Goal: Task Accomplishment & Management: Manage account settings

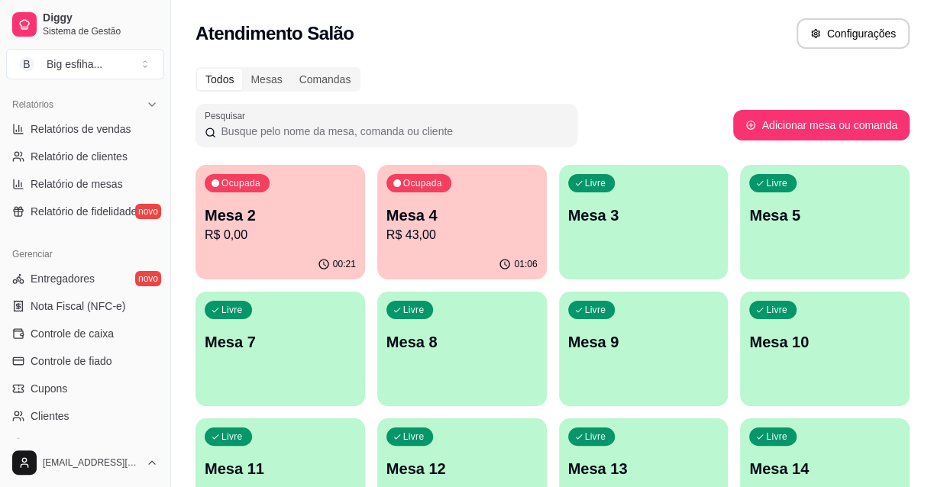
scroll to position [208, 0]
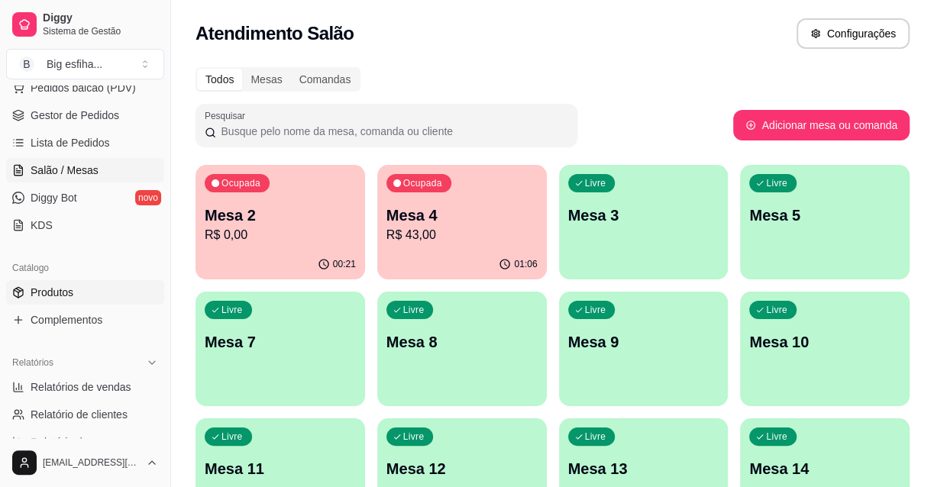
click at [82, 286] on link "Produtos" at bounding box center [85, 292] width 158 height 24
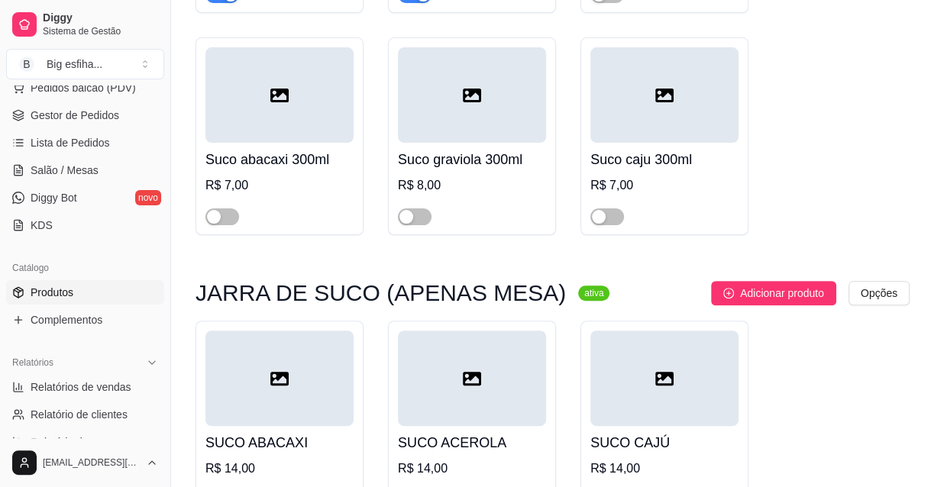
scroll to position [20685, 0]
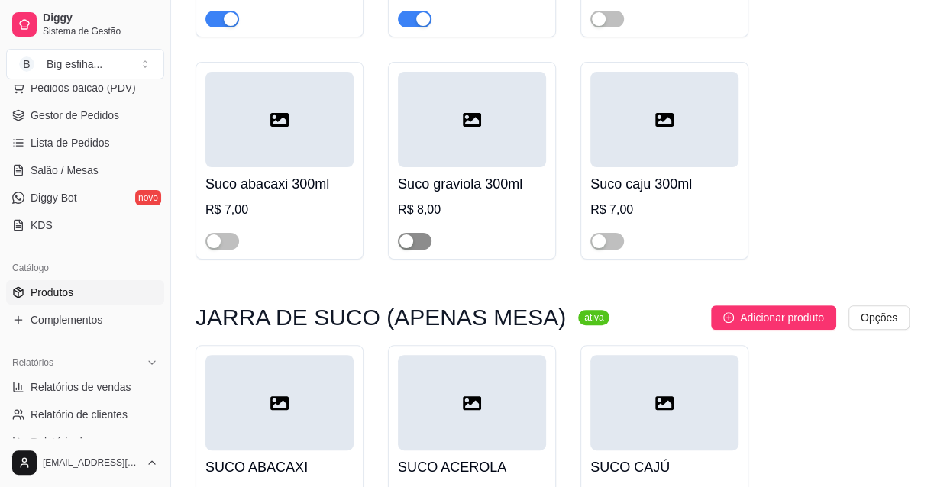
click at [409, 241] on div "button" at bounding box center [406, 241] width 14 height 14
click at [601, 244] on div "button" at bounding box center [599, 241] width 14 height 14
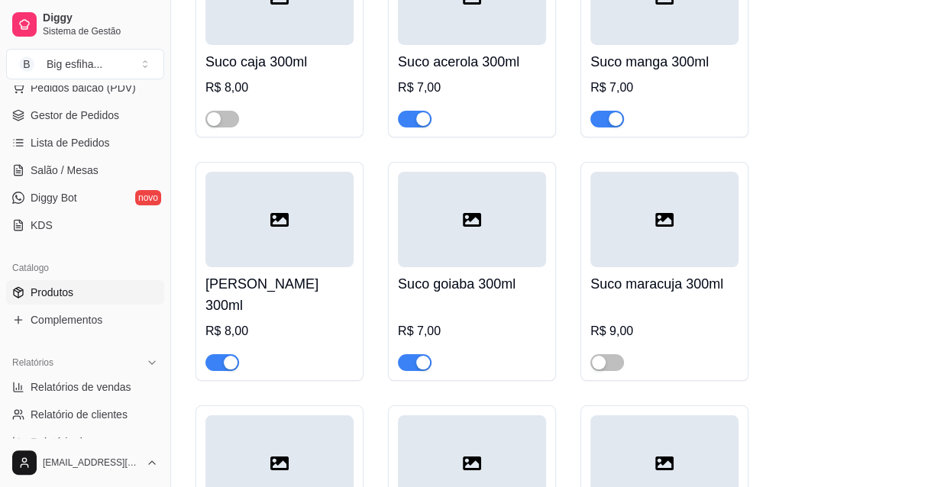
scroll to position [20338, 0]
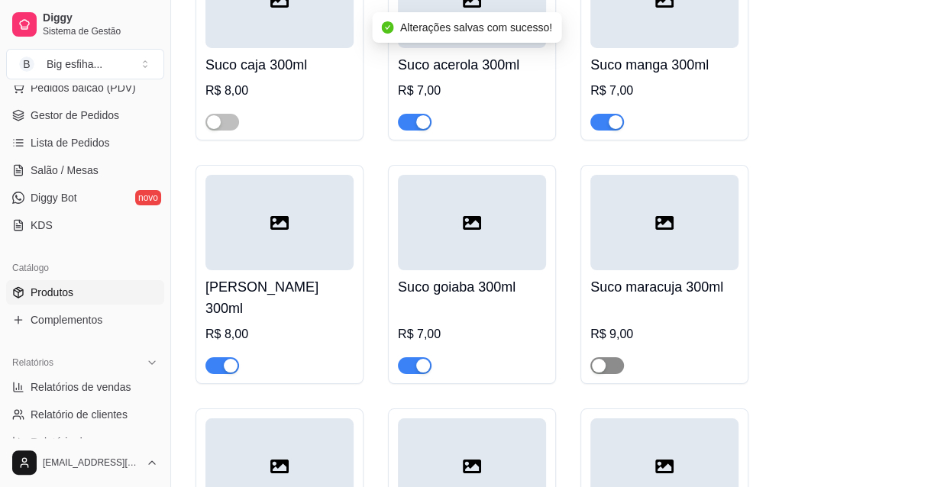
click at [609, 357] on span "button" at bounding box center [607, 365] width 34 height 17
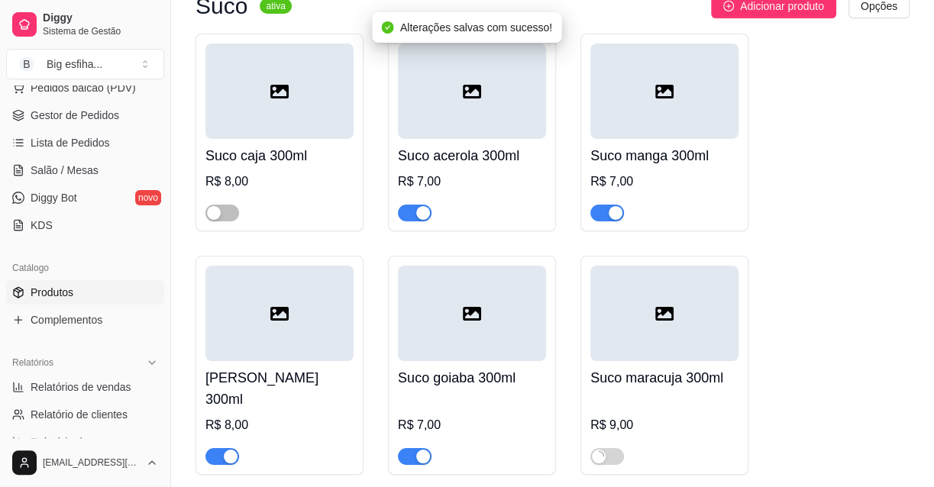
scroll to position [20199, 0]
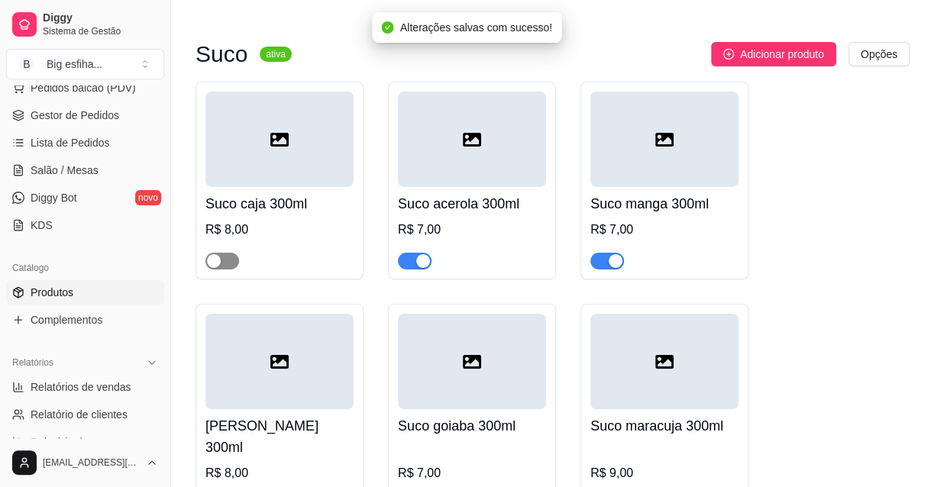
click at [229, 270] on div at bounding box center [222, 260] width 34 height 18
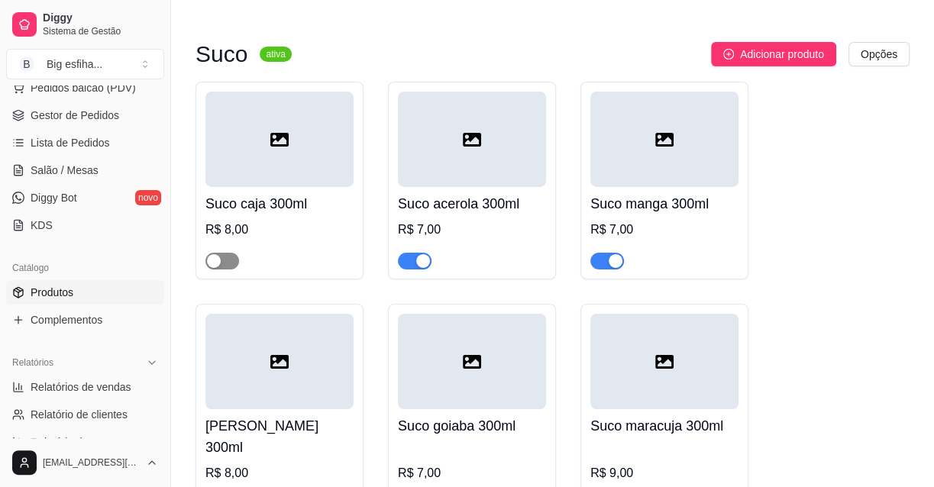
click at [221, 270] on button "button" at bounding box center [222, 261] width 34 height 17
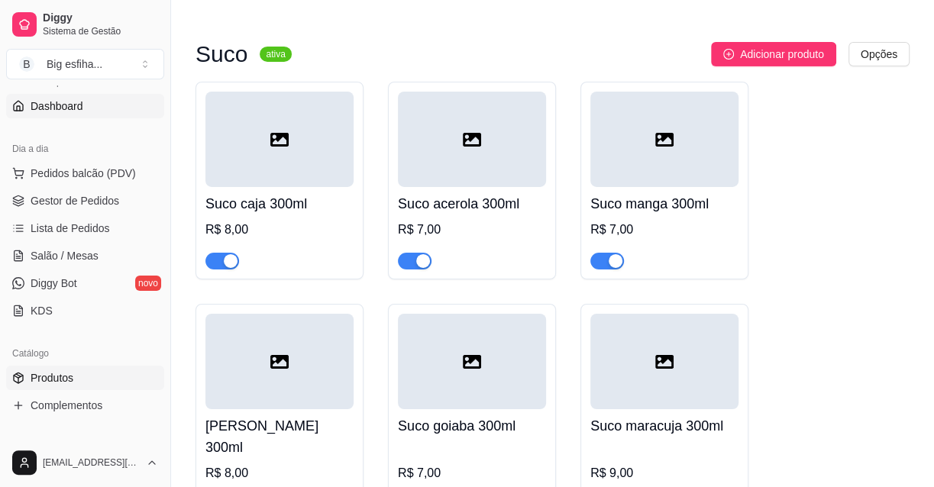
scroll to position [0, 0]
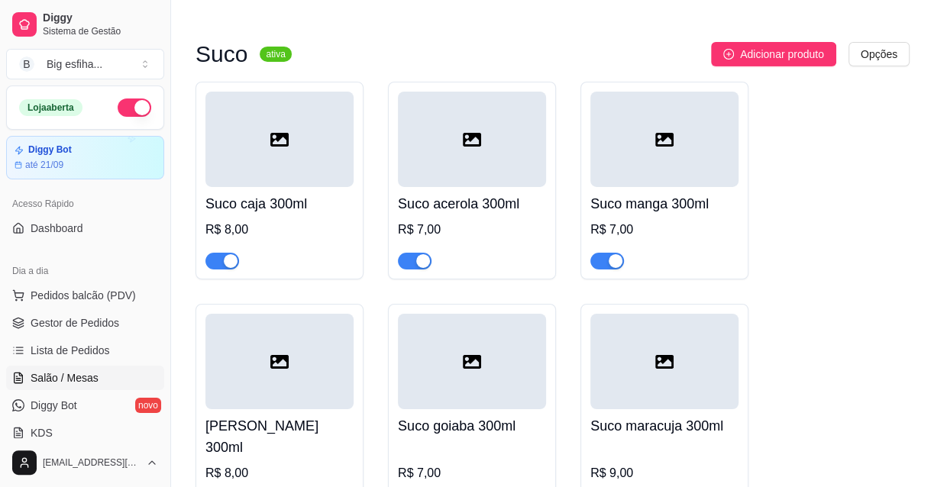
click at [60, 384] on span "Salão / Mesas" at bounding box center [65, 377] width 68 height 15
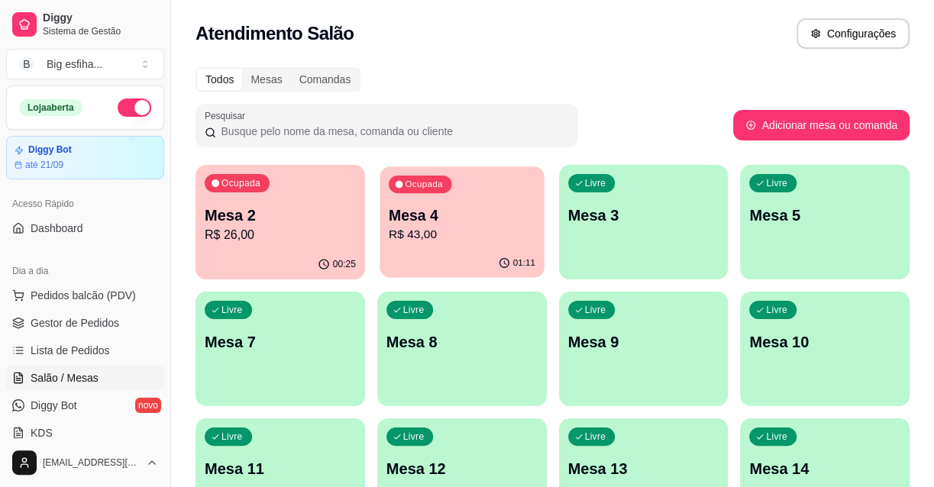
click at [414, 242] on p "R$ 43,00" at bounding box center [462, 235] width 147 height 18
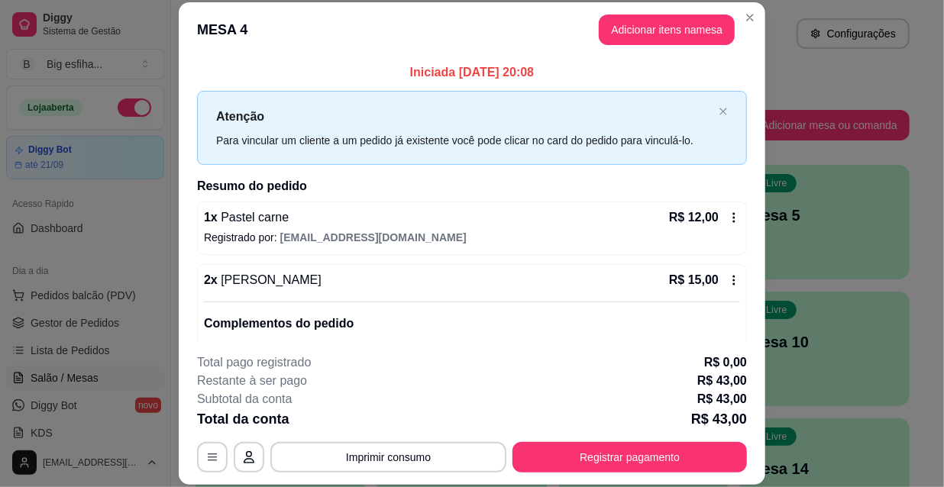
scroll to position [130, 0]
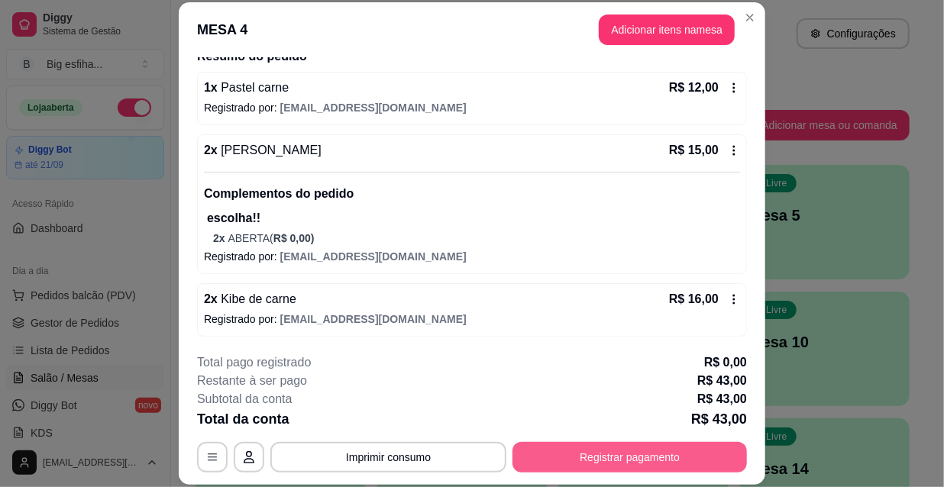
click at [592, 453] on button "Registrar pagamento" at bounding box center [629, 457] width 234 height 31
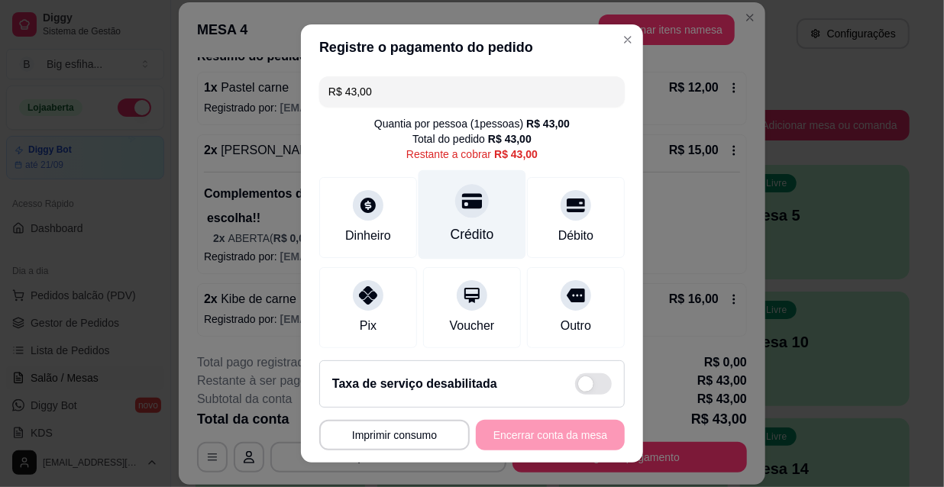
click at [463, 206] on icon at bounding box center [472, 200] width 20 height 15
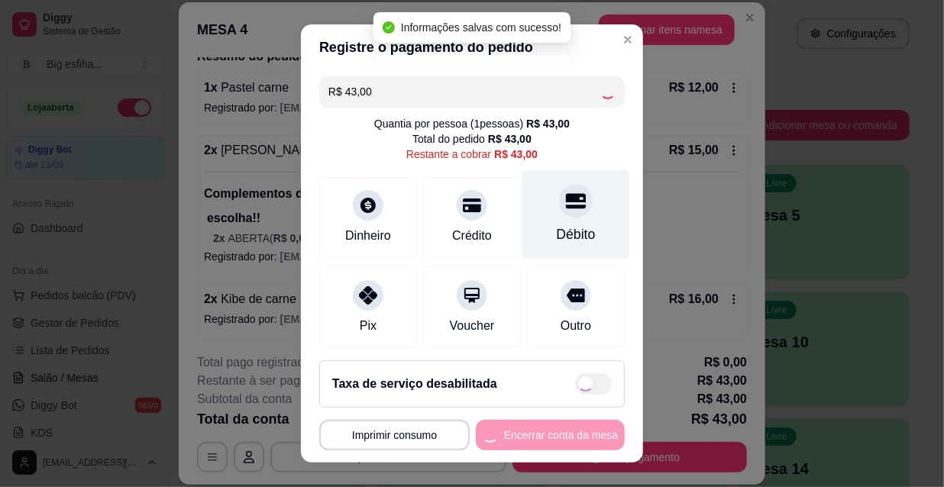
type input "R$ 0,00"
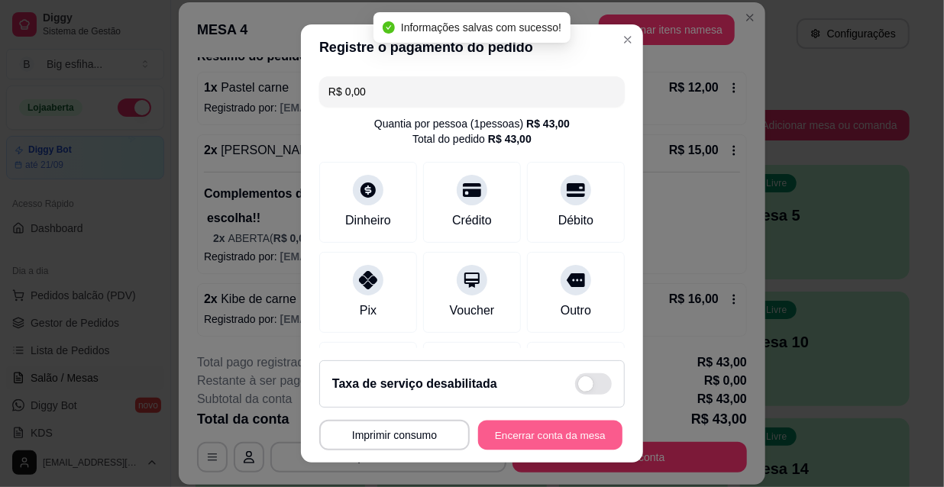
click at [528, 431] on button "Encerrar conta da mesa" at bounding box center [550, 436] width 144 height 30
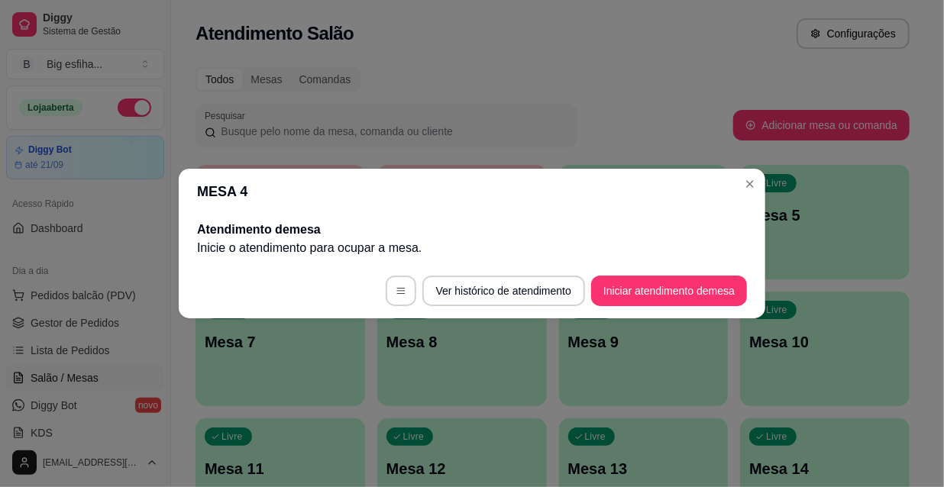
scroll to position [0, 0]
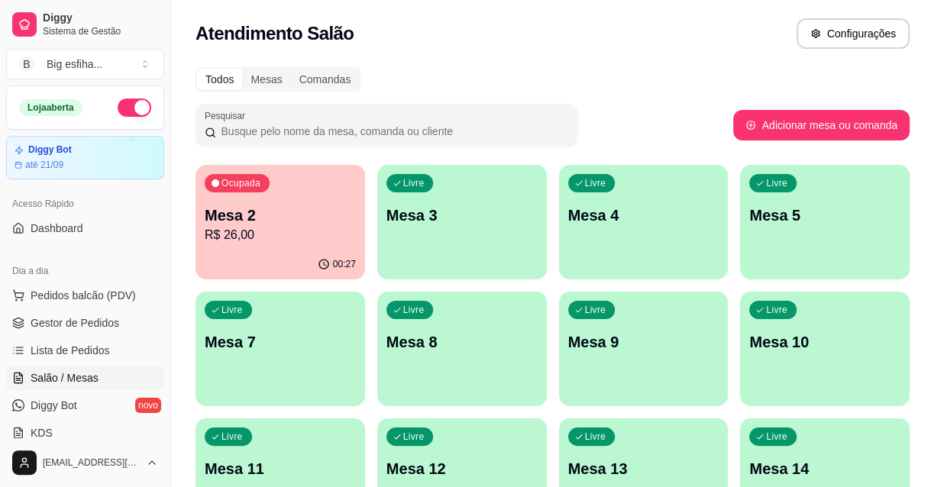
click at [302, 215] on p "Mesa 2" at bounding box center [280, 215] width 151 height 21
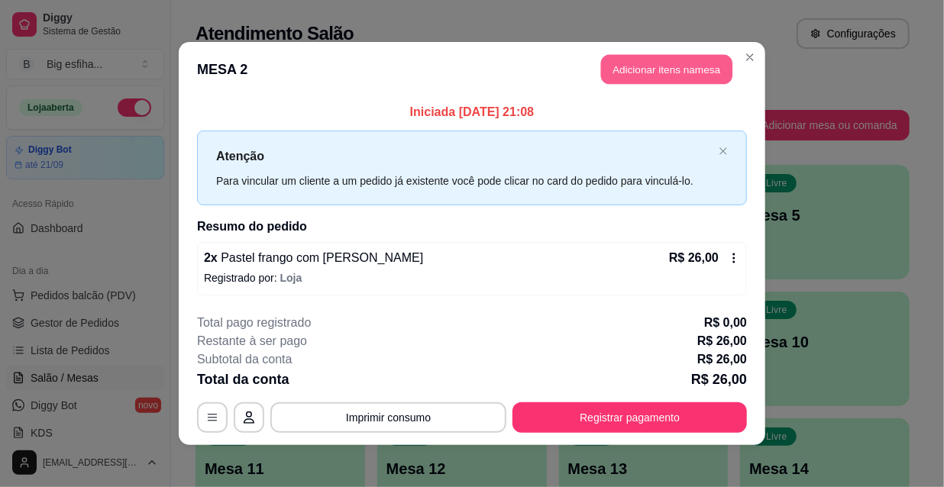
click at [612, 64] on button "Adicionar itens na mesa" at bounding box center [666, 70] width 131 height 30
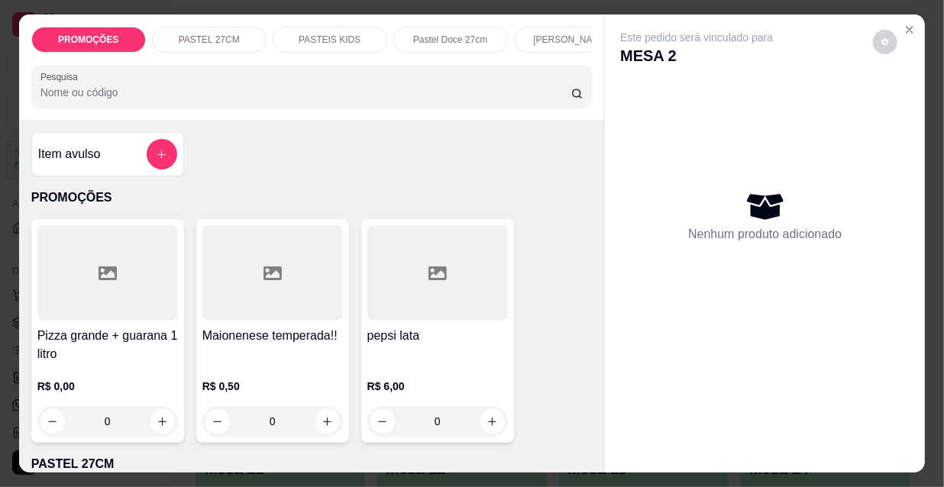
scroll to position [0, 880]
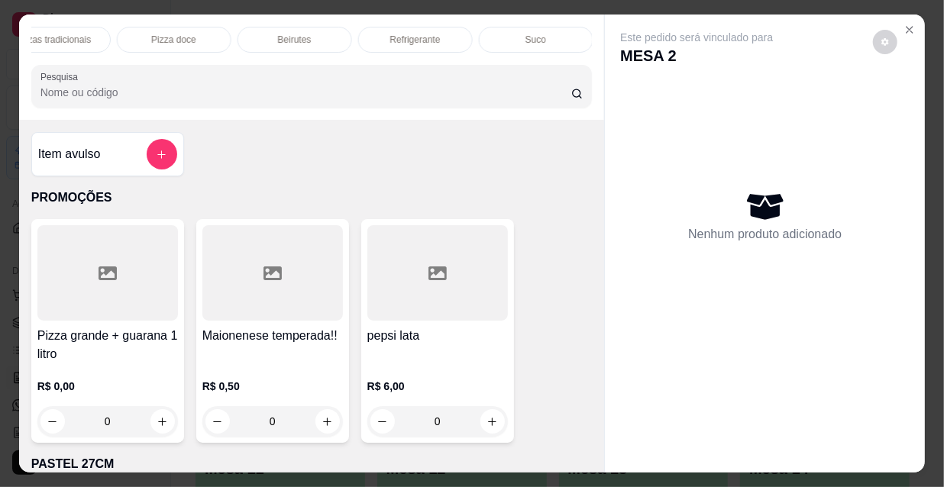
click at [547, 27] on div "Suco" at bounding box center [536, 40] width 115 height 26
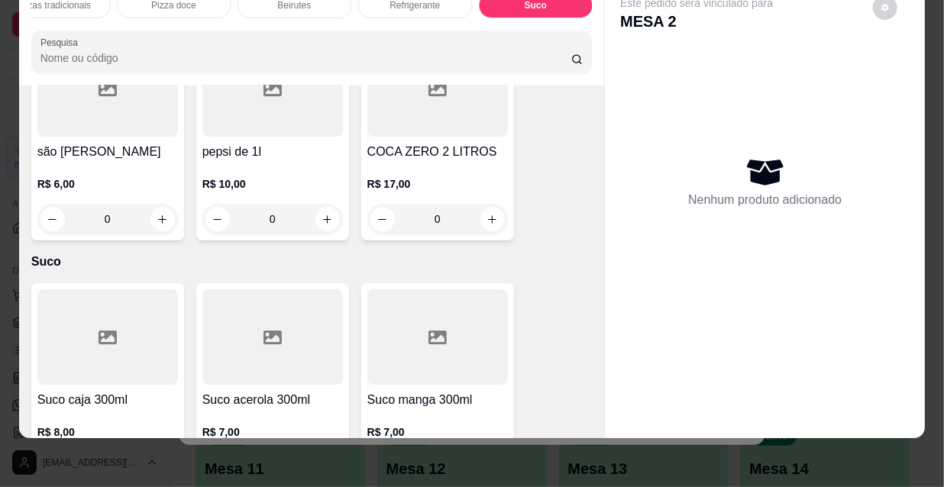
click at [163, 452] on div "0" at bounding box center [107, 467] width 140 height 31
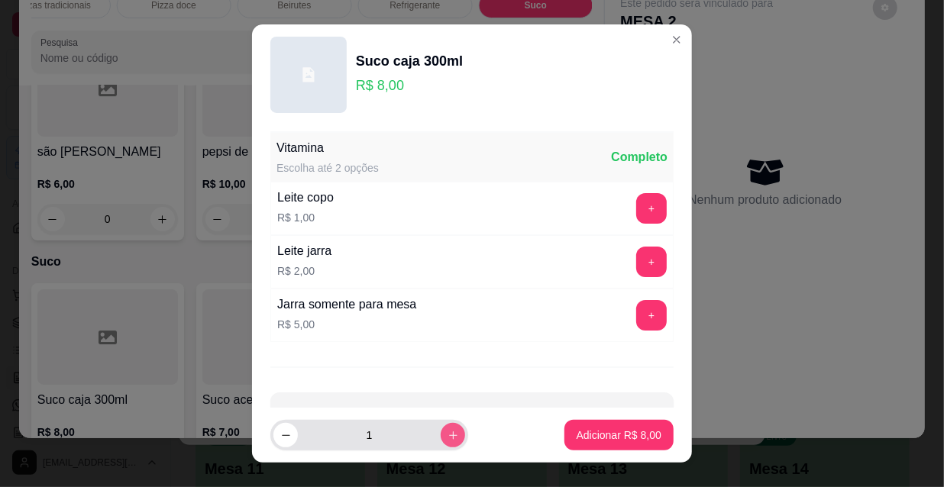
click at [441, 446] on button "increase-product-quantity" at bounding box center [453, 435] width 24 height 24
type input "2"
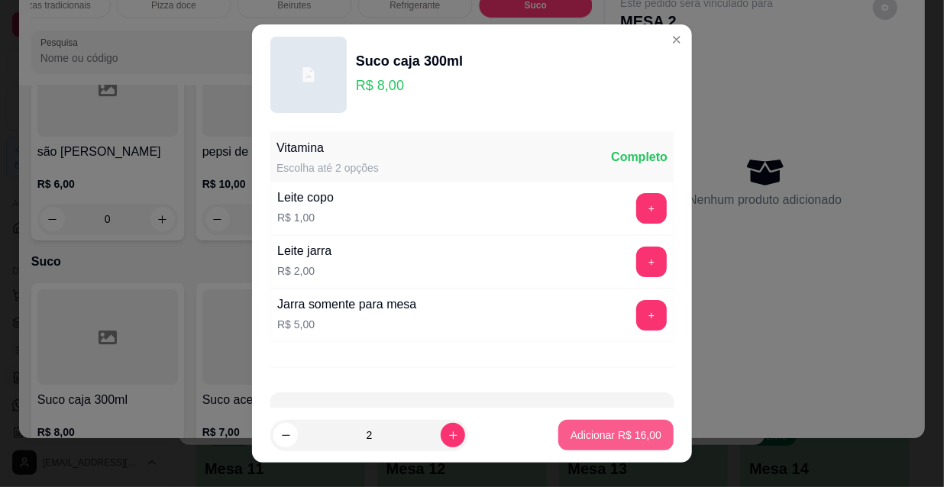
click at [594, 447] on button "Adicionar R$ 16,00" at bounding box center [615, 435] width 115 height 31
type input "2"
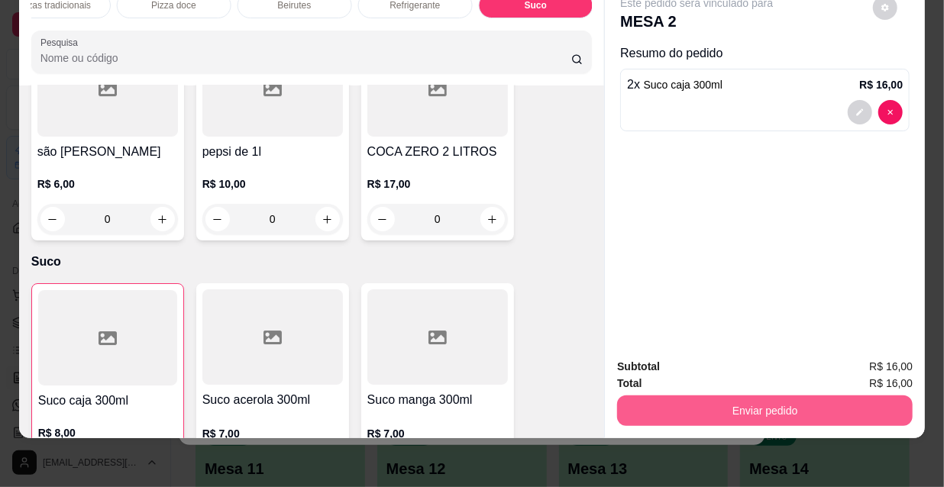
click at [713, 397] on button "Enviar pedido" at bounding box center [764, 411] width 295 height 31
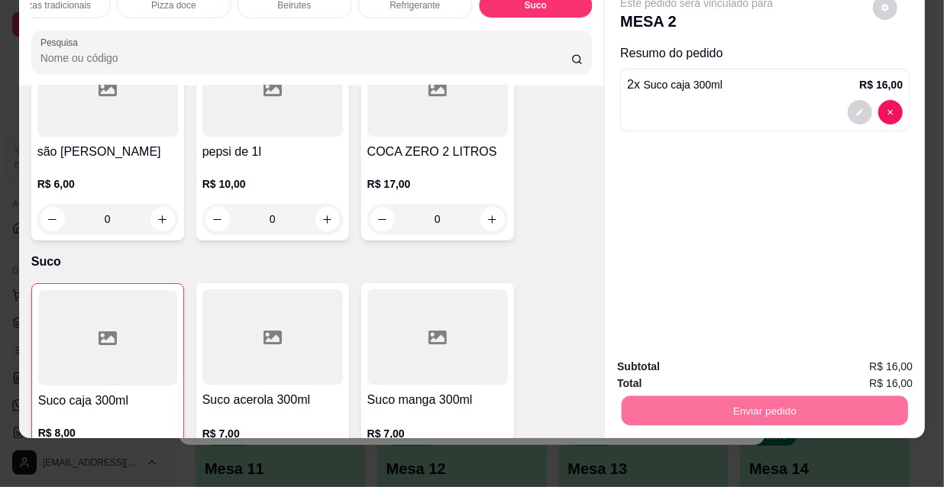
click at [702, 367] on button "Não registrar e enviar pedido" at bounding box center [715, 362] width 159 height 29
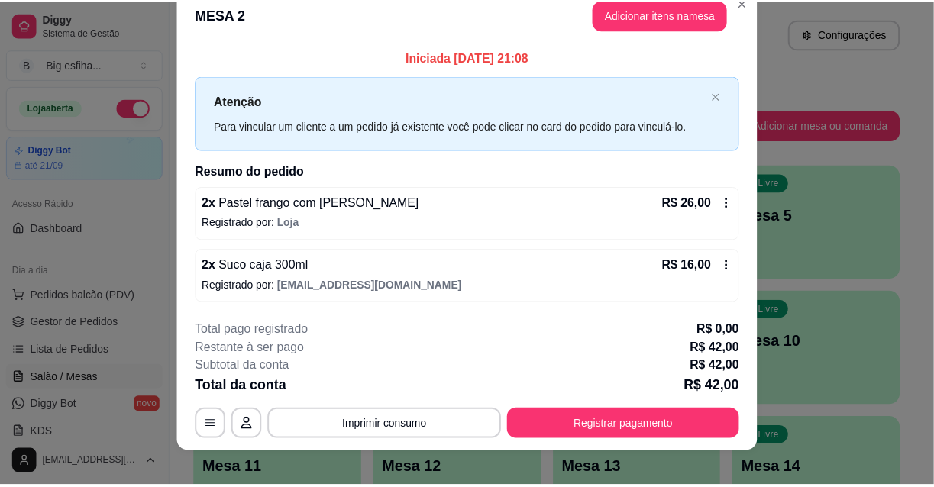
scroll to position [37, 0]
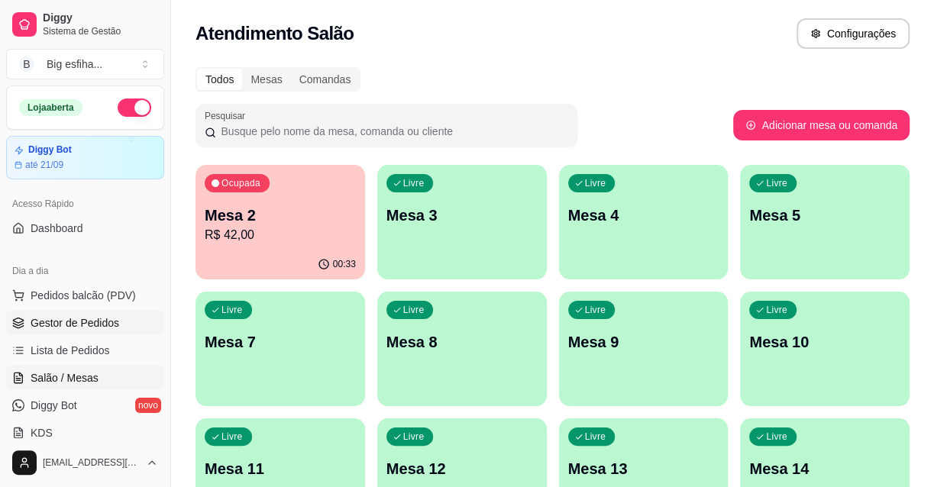
click at [66, 324] on span "Gestor de Pedidos" at bounding box center [75, 322] width 89 height 15
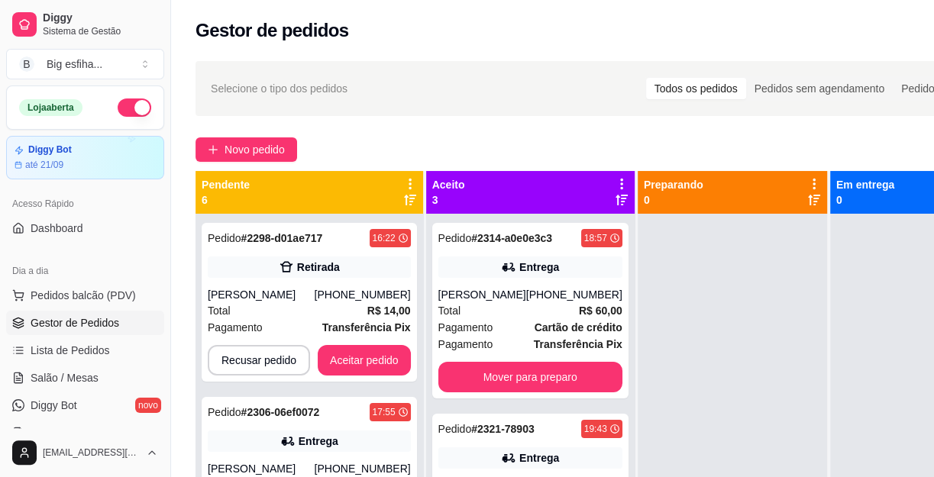
click at [196, 50] on div "Gestor de pedidos" at bounding box center [608, 26] width 874 height 52
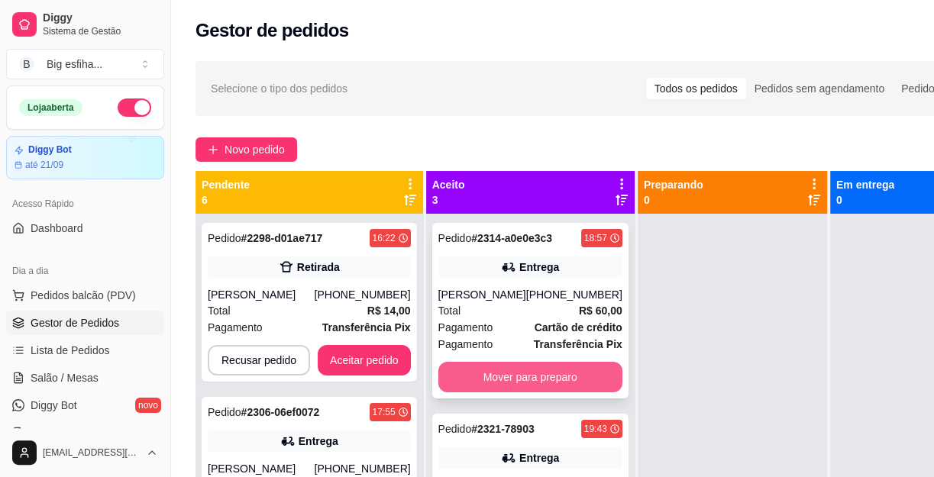
click at [505, 377] on button "Mover para preparo" at bounding box center [530, 377] width 184 height 31
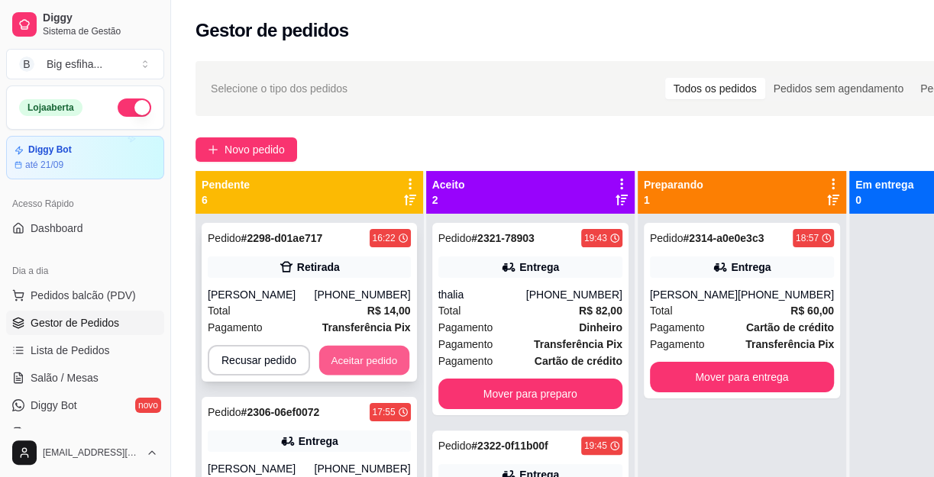
click at [360, 365] on button "Aceitar pedido" at bounding box center [364, 361] width 90 height 30
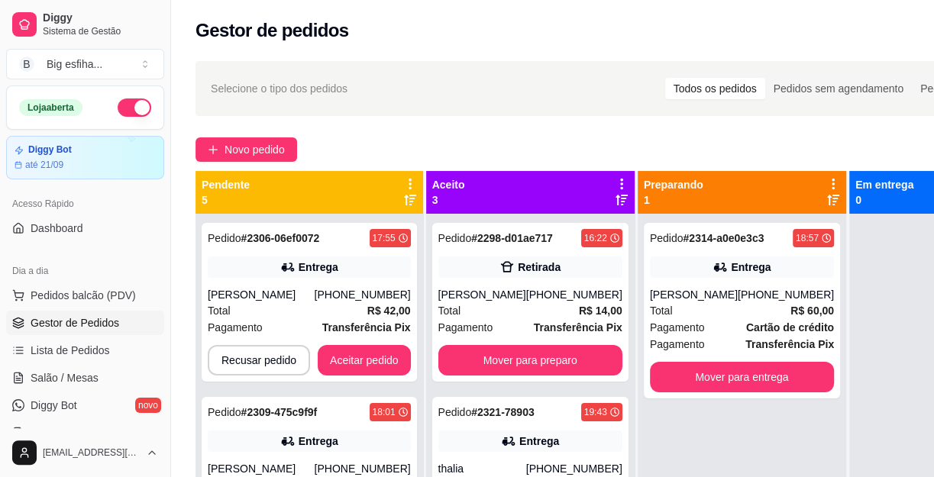
click at [522, 388] on div "Pedido # 2298-d01ae717 16:22 Retirada [PERSON_NAME] [PHONE_NUMBER] Total R$ 14,…" at bounding box center [530, 452] width 208 height 477
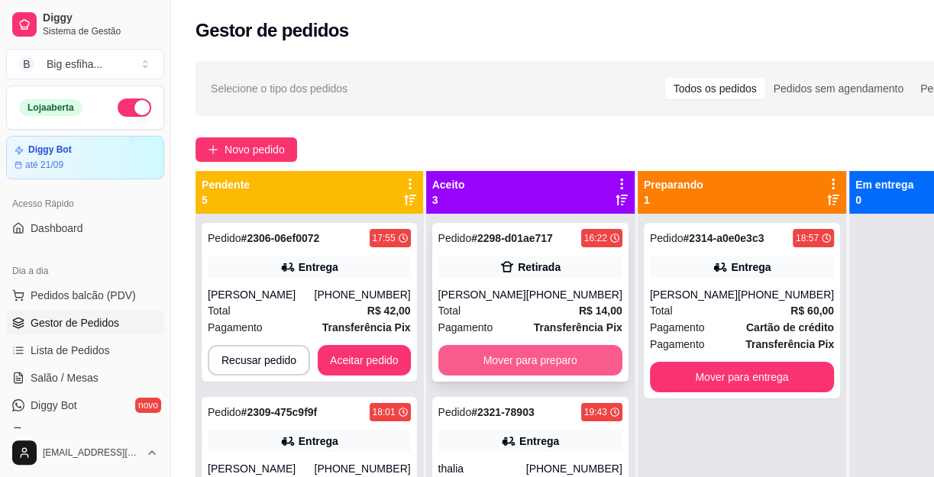
click at [478, 365] on button "Mover para preparo" at bounding box center [530, 360] width 184 height 31
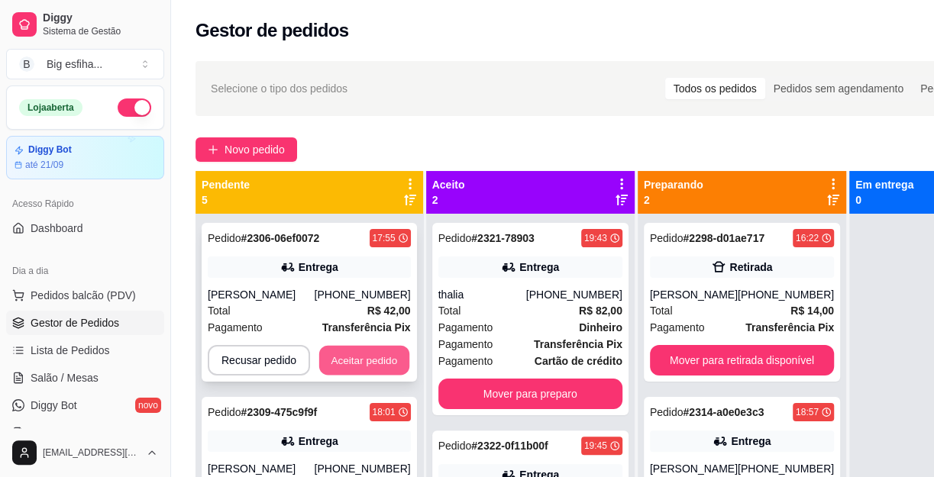
click at [350, 353] on button "Aceitar pedido" at bounding box center [364, 361] width 90 height 30
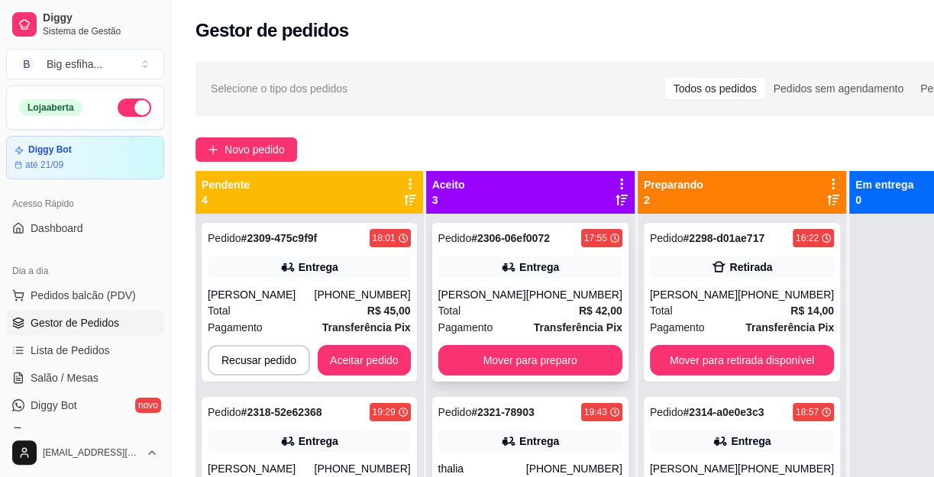
drag, startPoint x: 515, startPoint y: 402, endPoint x: 443, endPoint y: 385, distance: 73.7
click at [500, 396] on div "Pedido # 2306-06ef0072 17:55 Entrega [PERSON_NAME] [PHONE_NUMBER] Total R$ 42,0…" at bounding box center [530, 452] width 208 height 477
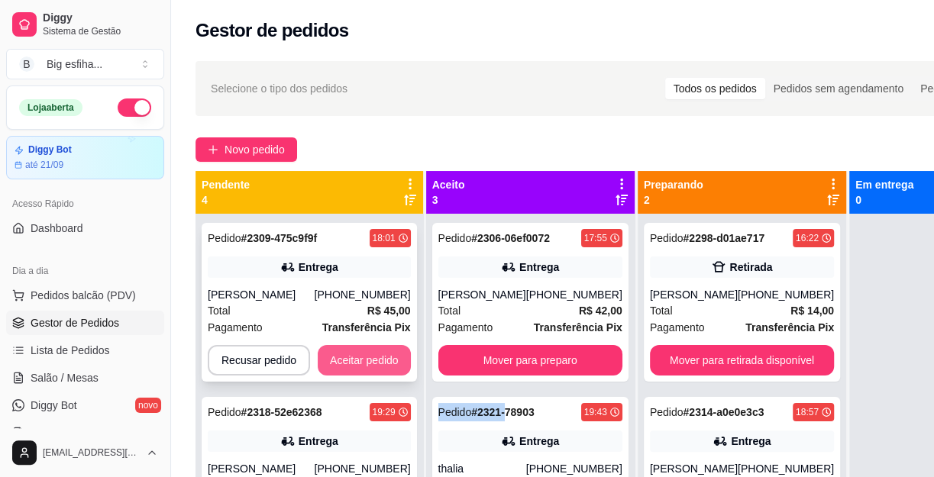
click at [392, 358] on button "Aceitar pedido" at bounding box center [364, 360] width 93 height 31
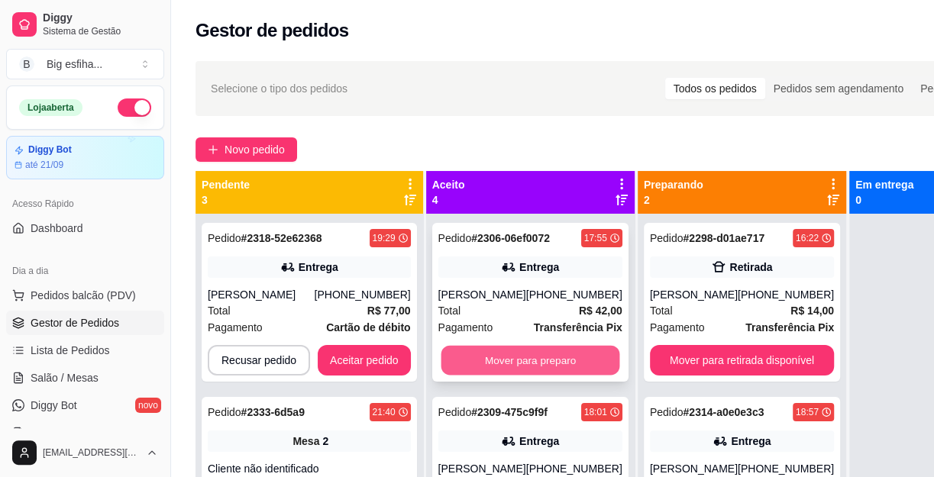
click at [520, 376] on button "Mover para preparo" at bounding box center [530, 361] width 179 height 30
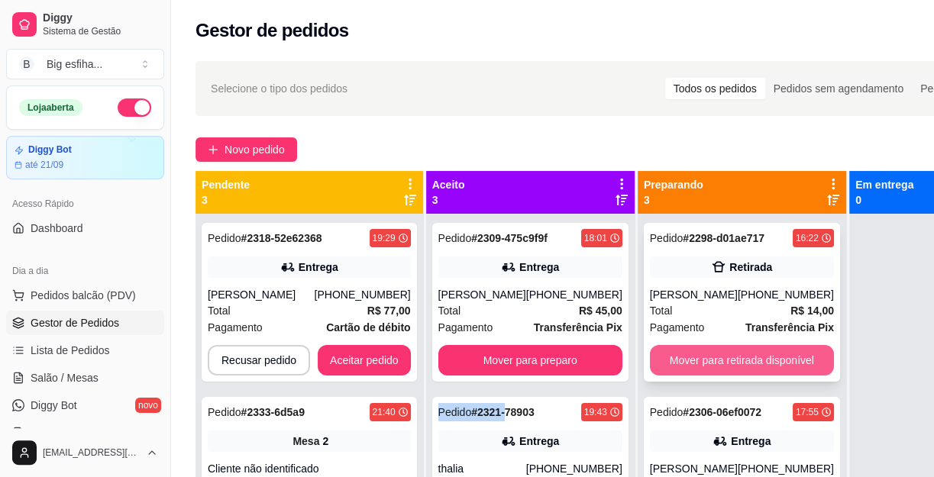
click at [678, 361] on button "Mover para retirada disponível" at bounding box center [742, 360] width 184 height 31
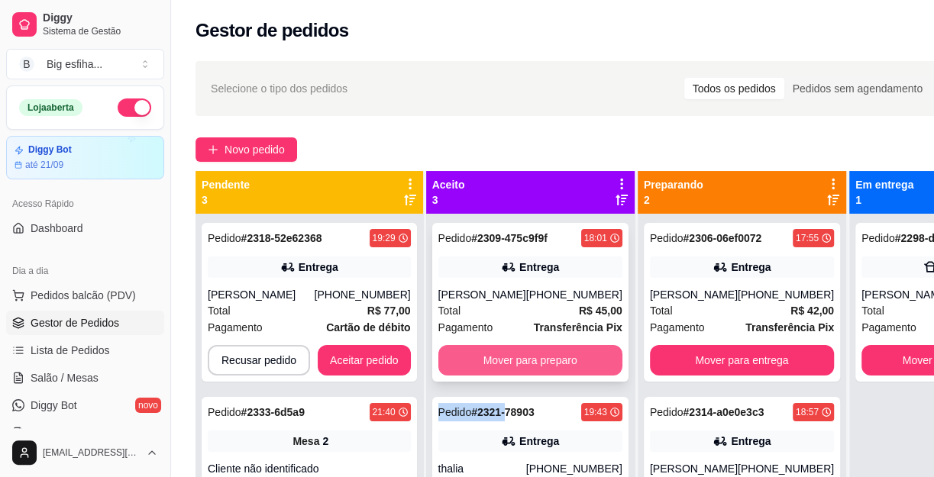
click at [554, 376] on div "Mover para preparo" at bounding box center [530, 360] width 184 height 31
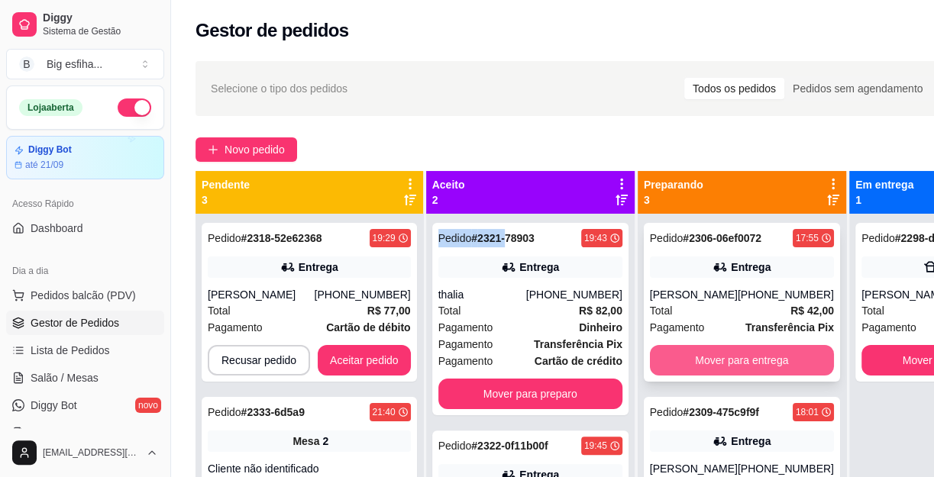
click at [741, 373] on button "Mover para entrega" at bounding box center [742, 360] width 184 height 31
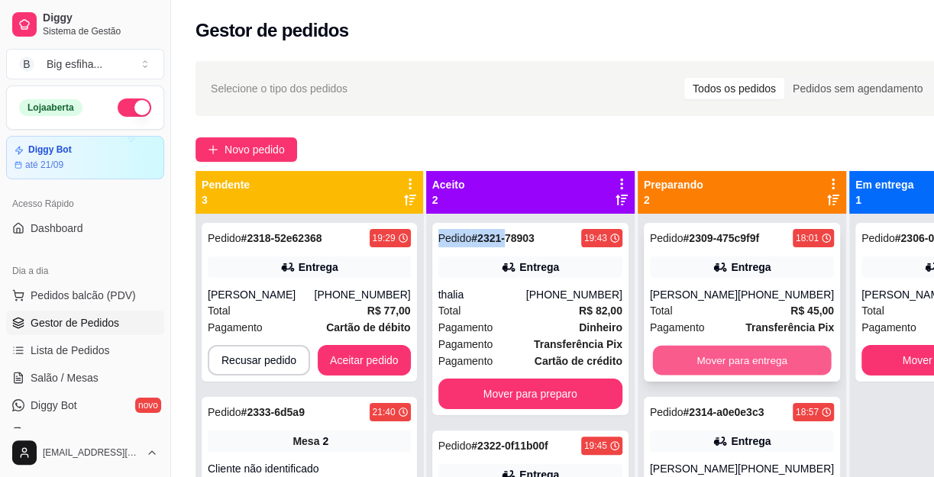
click at [755, 376] on button "Mover para entrega" at bounding box center [741, 361] width 179 height 30
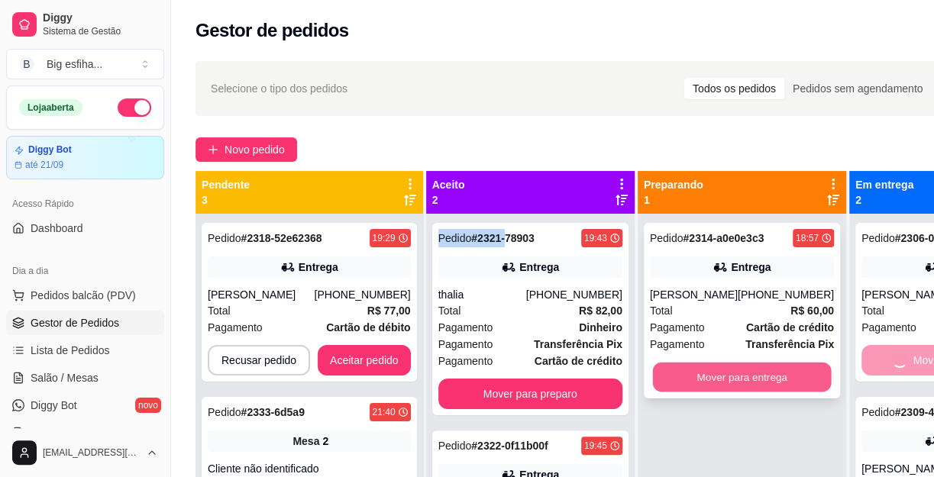
click at [771, 372] on button "Mover para entrega" at bounding box center [741, 378] width 179 height 30
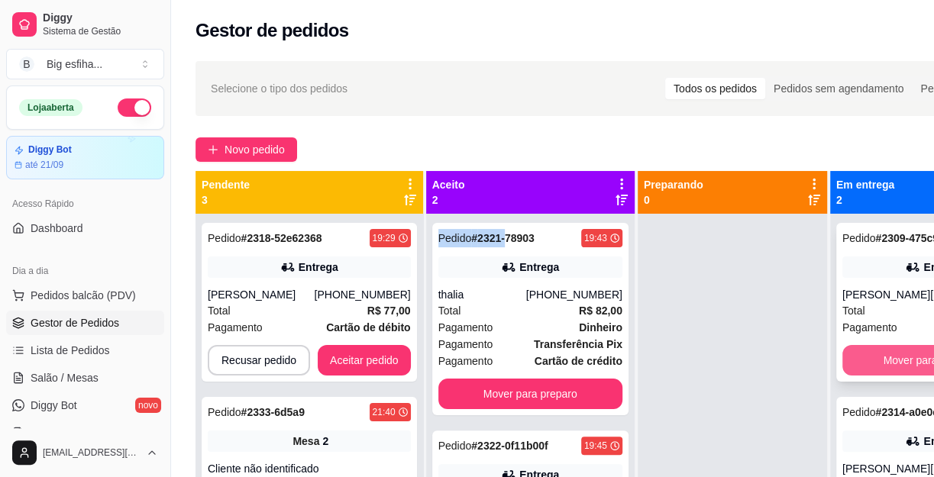
click at [857, 373] on button "Mover para finalizado" at bounding box center [934, 360] width 184 height 31
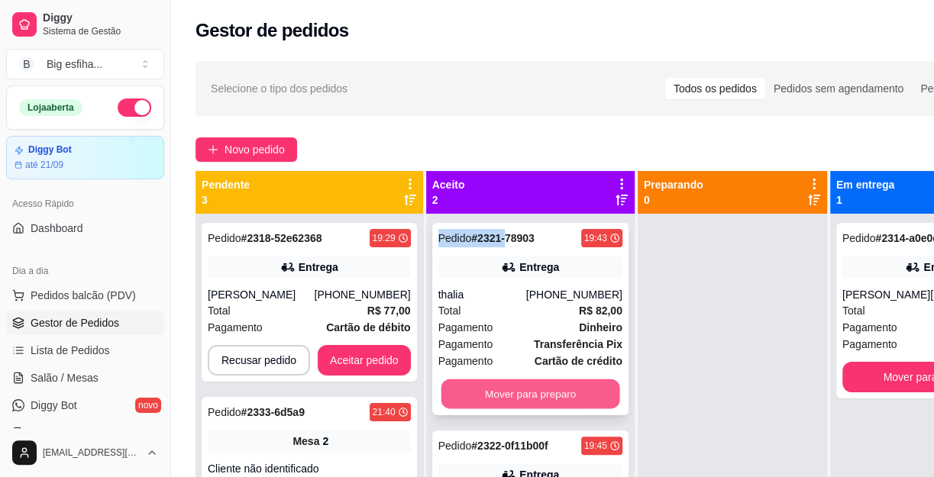
click at [566, 392] on button "Mover para preparo" at bounding box center [530, 394] width 179 height 30
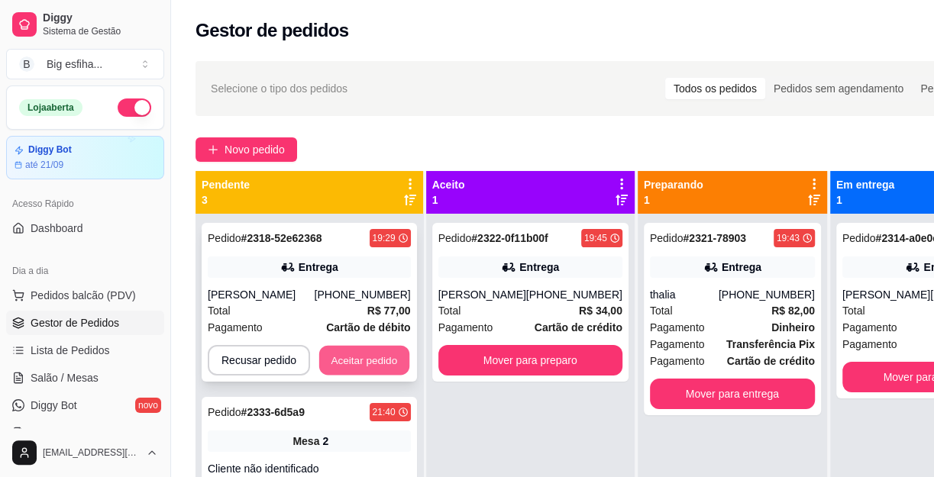
click at [374, 350] on button "Aceitar pedido" at bounding box center [364, 361] width 90 height 30
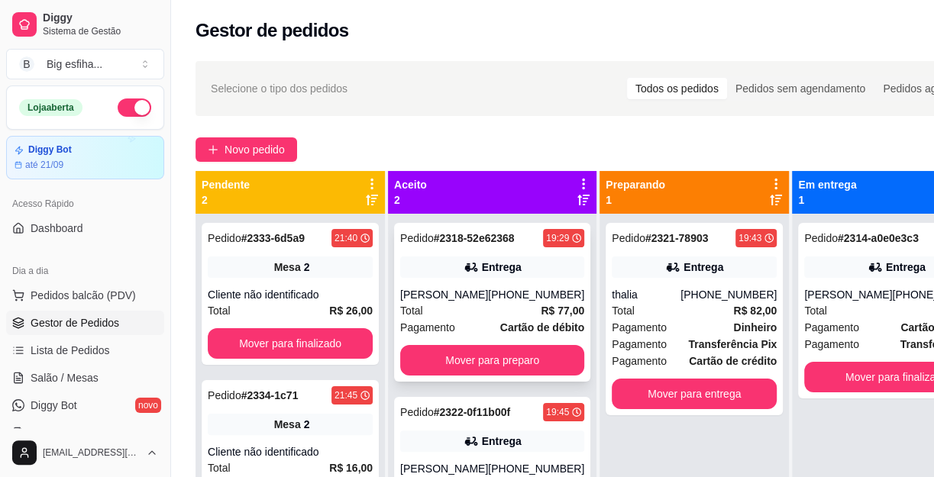
click at [525, 380] on div "Pedido # 2318-52e62368 19:29 Entrega Cesar [PHONE_NUMBER] Total R$ 77,00 Pagame…" at bounding box center [492, 302] width 196 height 159
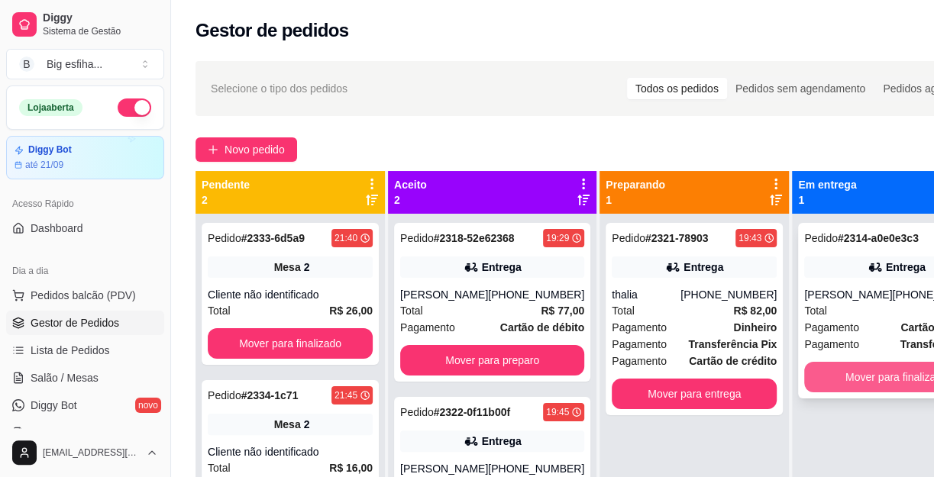
click at [811, 380] on button "Mover para finalizado" at bounding box center [896, 377] width 184 height 31
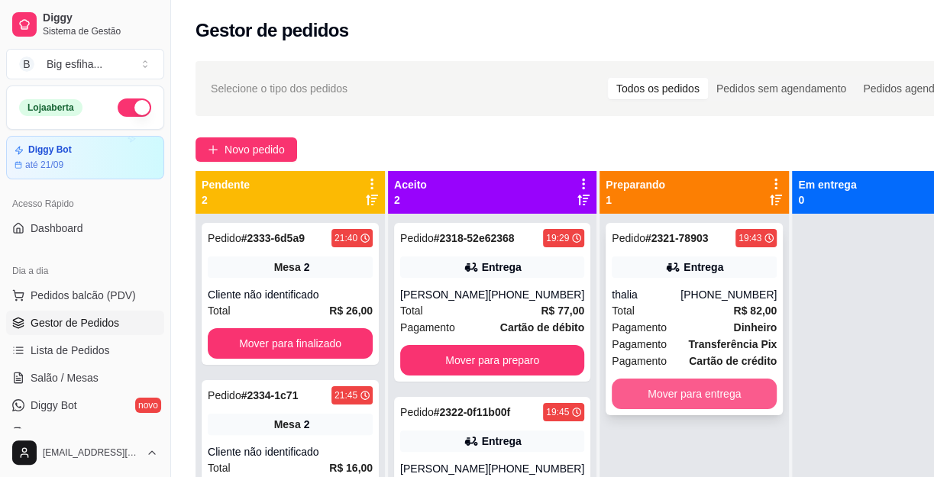
click at [681, 396] on button "Mover para entrega" at bounding box center [694, 394] width 165 height 31
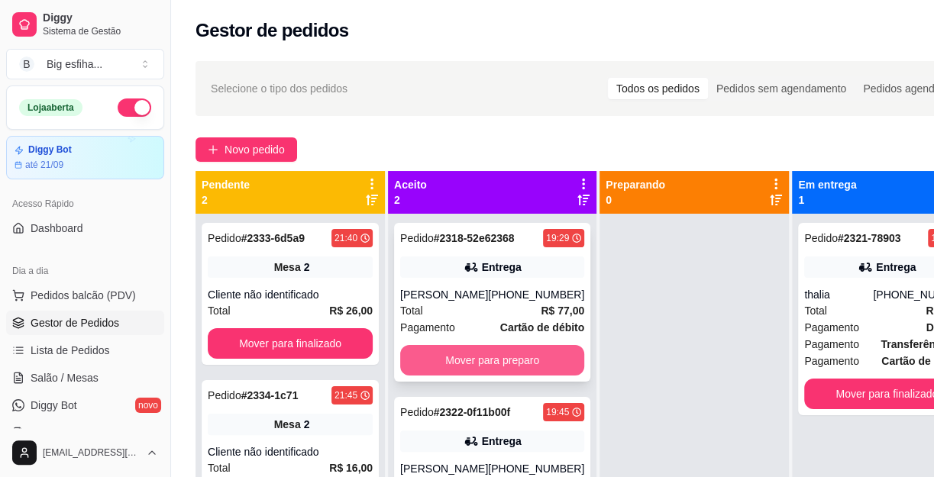
click at [503, 355] on button "Mover para preparo" at bounding box center [492, 360] width 184 height 31
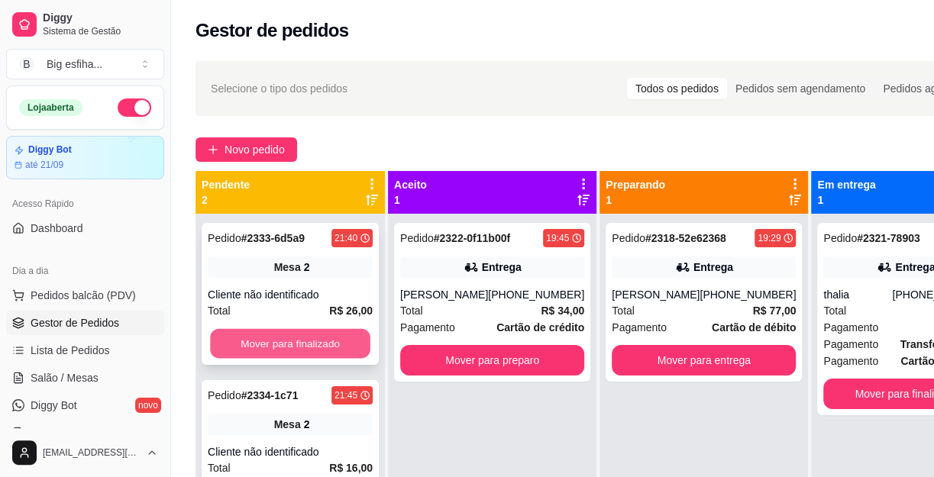
click at [331, 334] on button "Mover para finalizado" at bounding box center [290, 344] width 160 height 30
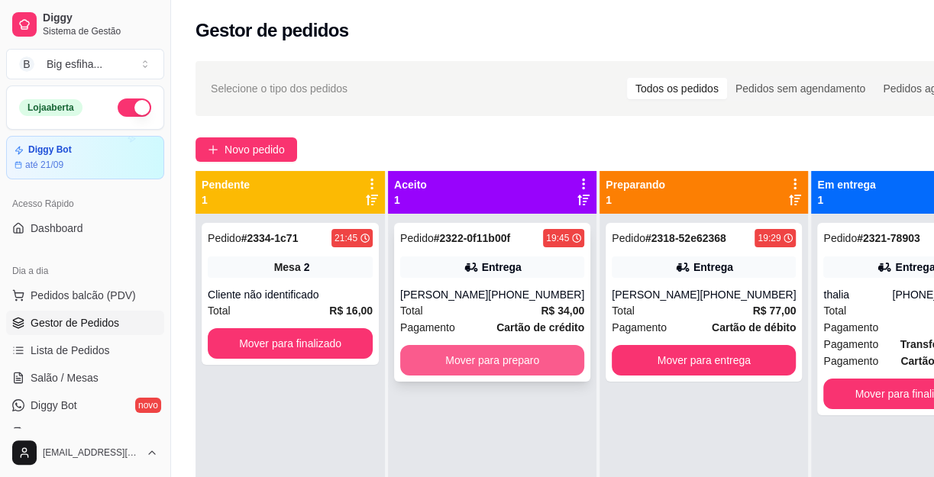
click at [444, 367] on button "Mover para preparo" at bounding box center [492, 360] width 184 height 31
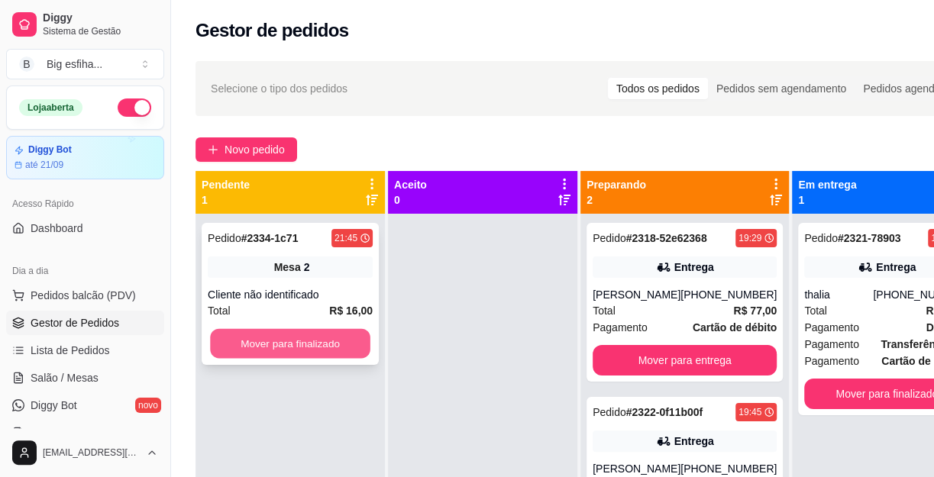
click at [363, 345] on button "Mover para finalizado" at bounding box center [290, 344] width 160 height 30
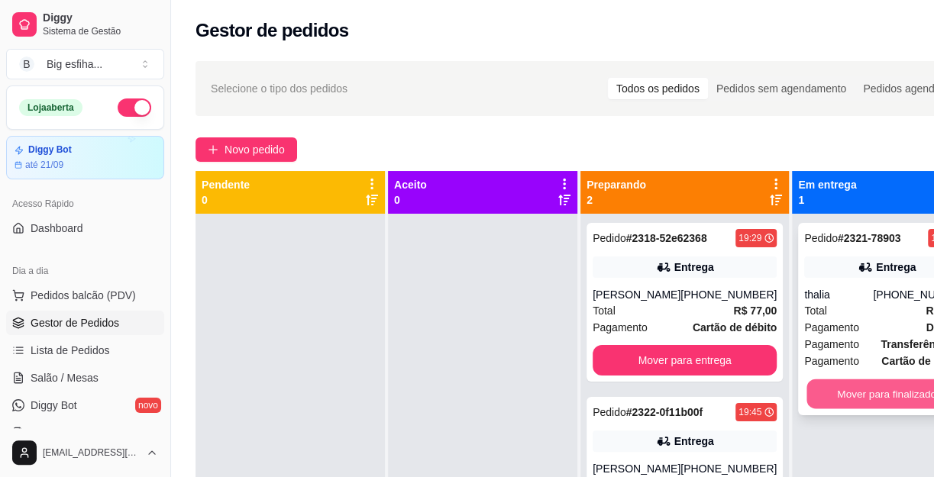
click at [754, 386] on div "Pendente 0 Aceito 0 Preparando 2 Pedido # 2318-52e62368 19:29 Entrega Cesar [PH…" at bounding box center [588, 409] width 787 height 477
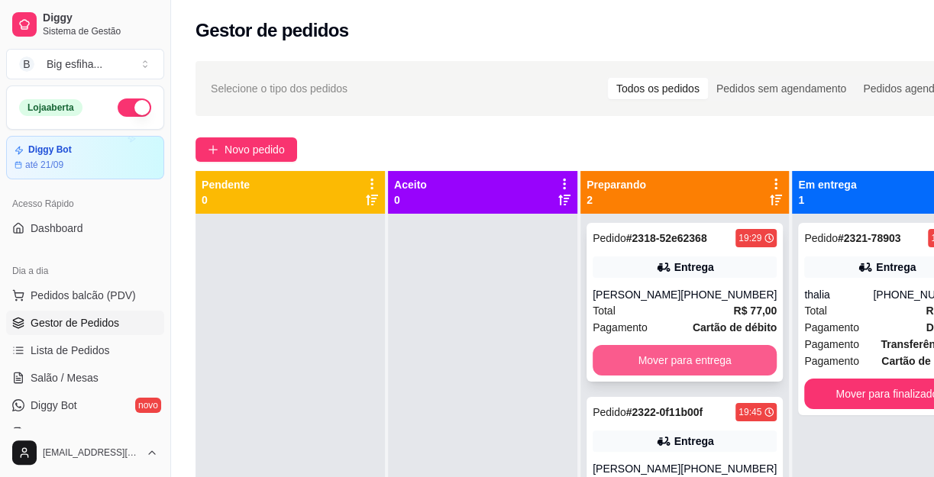
click at [717, 366] on button "Mover para entrega" at bounding box center [685, 360] width 184 height 31
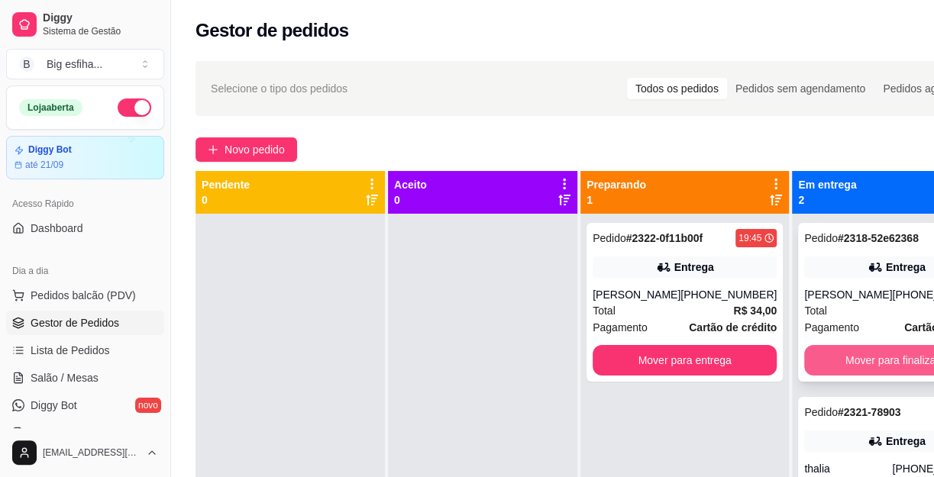
click at [811, 353] on button "Mover para finalizado" at bounding box center [896, 360] width 184 height 31
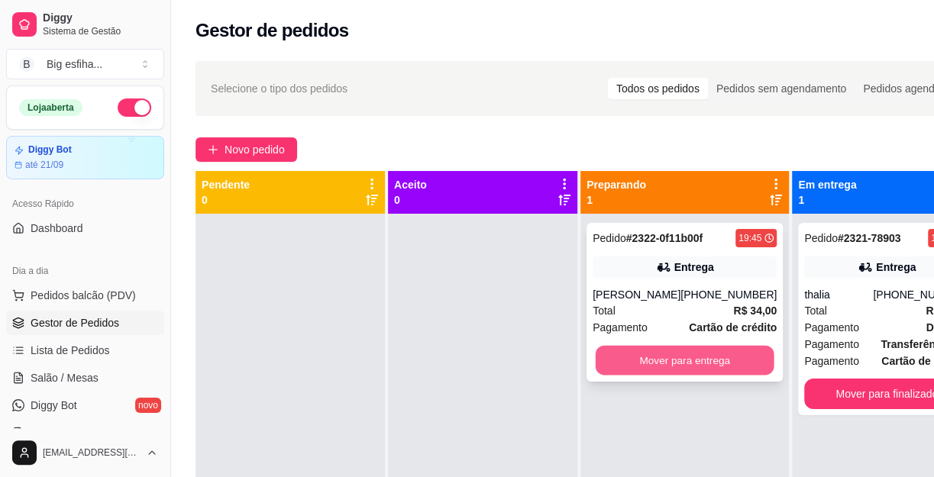
click at [700, 376] on button "Mover para entrega" at bounding box center [685, 361] width 179 height 30
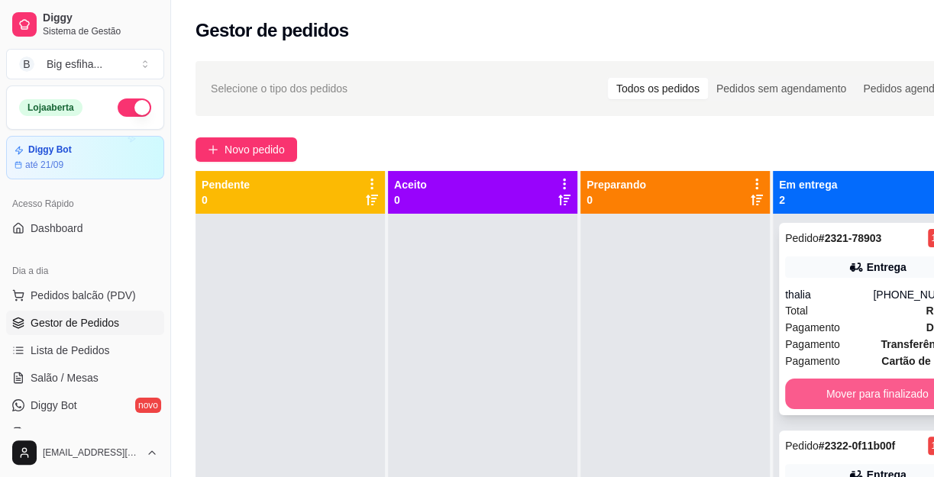
click at [802, 392] on button "Mover para finalizado" at bounding box center [877, 394] width 184 height 31
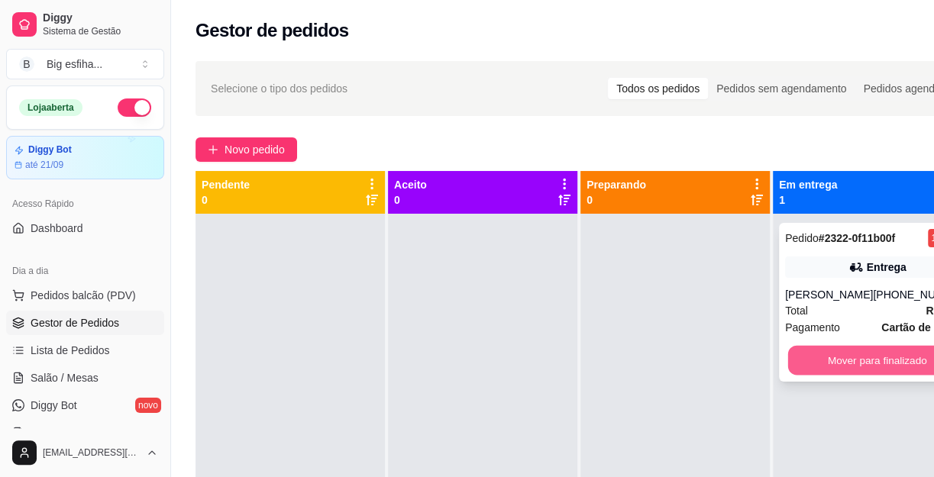
click at [799, 376] on button "Mover para finalizado" at bounding box center [877, 361] width 179 height 30
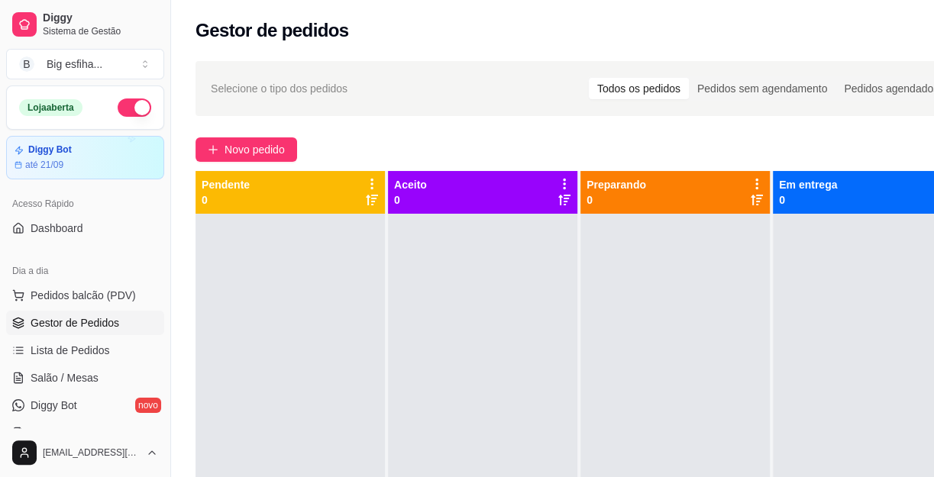
click at [101, 363] on ul "Pedidos balcão (PDV) Gestor de Pedidos Lista de Pedidos Salão / Mesas Diggy Bot…" at bounding box center [85, 364] width 158 height 162
click at [108, 373] on link "Salão / Mesas" at bounding box center [85, 378] width 158 height 24
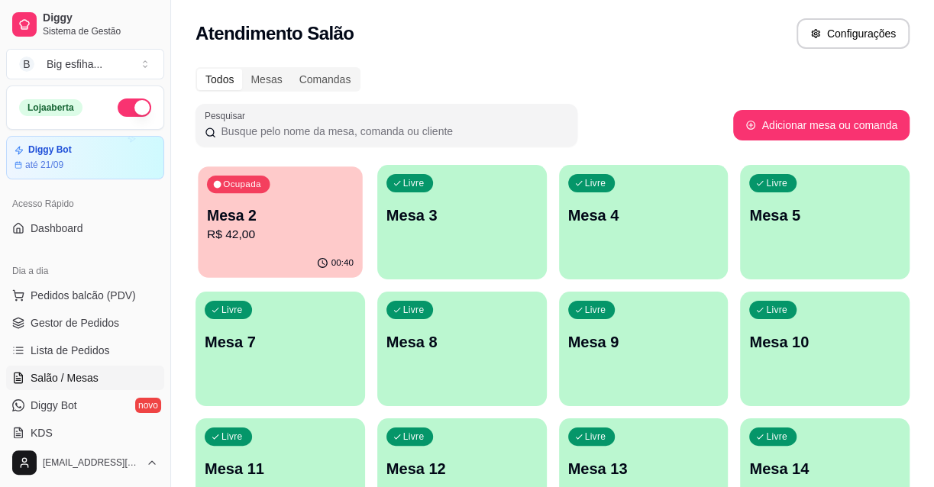
click at [275, 249] on div "Ocupada Mesa 2 R$ 42,00" at bounding box center [280, 207] width 164 height 82
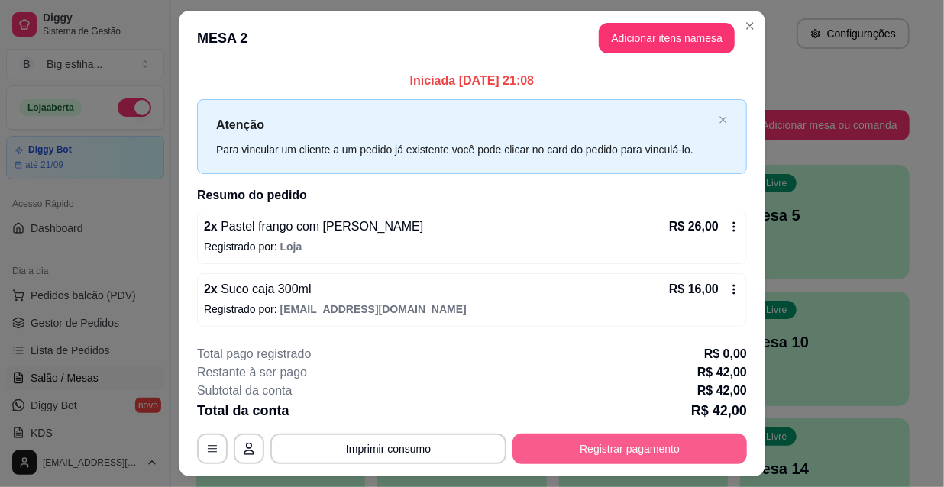
click at [518, 449] on button "Registrar pagamento" at bounding box center [629, 449] width 234 height 31
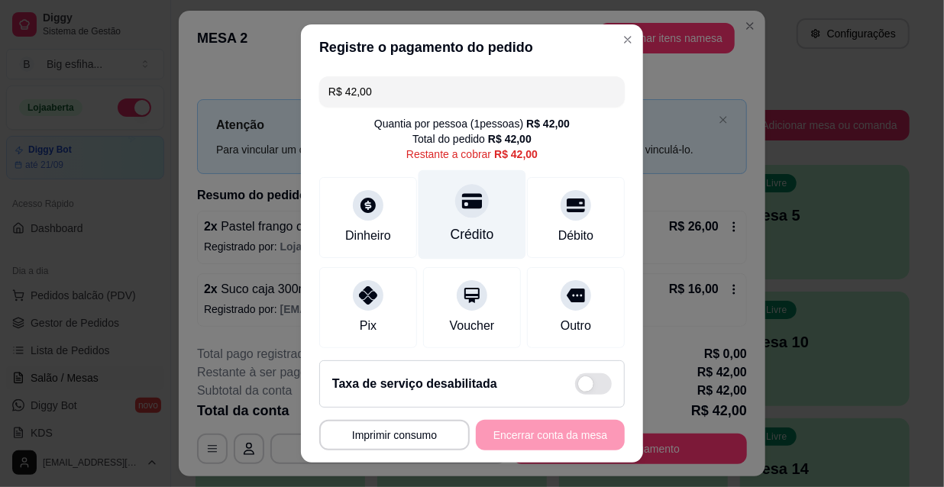
click at [473, 224] on div "Crédito" at bounding box center [472, 234] width 44 height 20
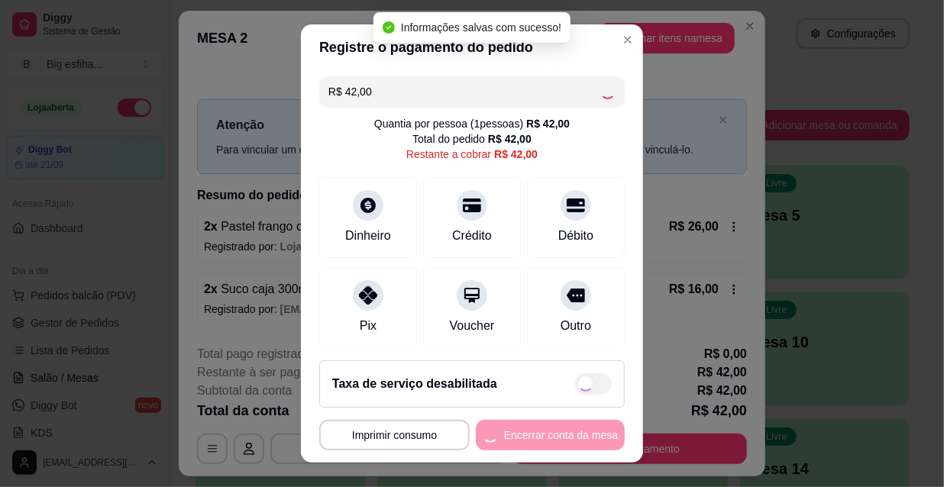
type input "R$ 0,00"
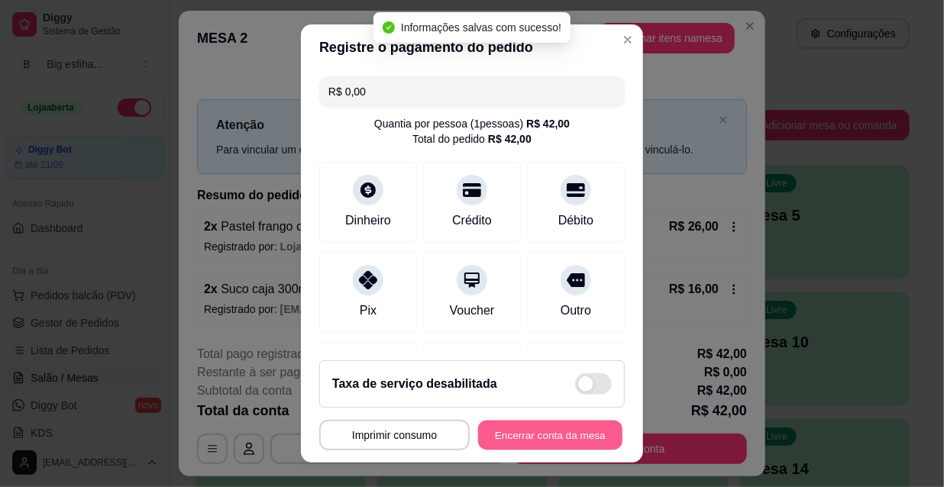
click at [530, 432] on button "Encerrar conta da mesa" at bounding box center [550, 436] width 144 height 30
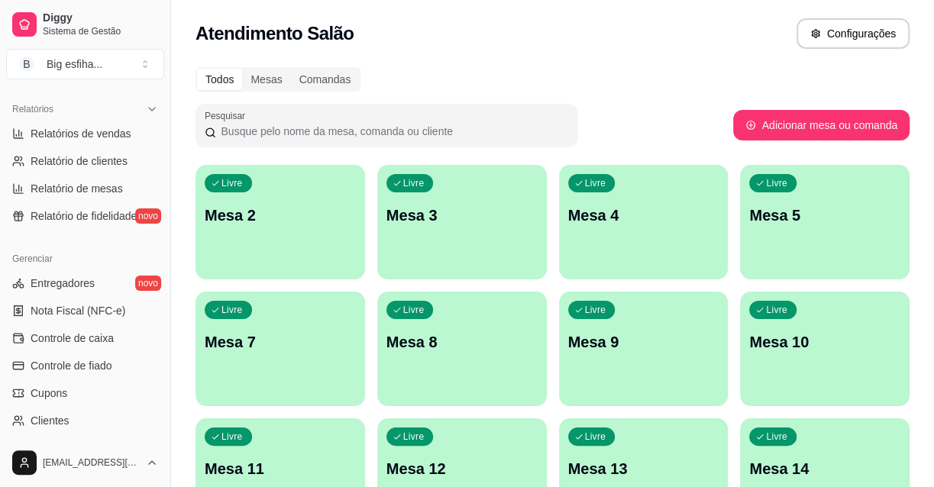
scroll to position [486, 0]
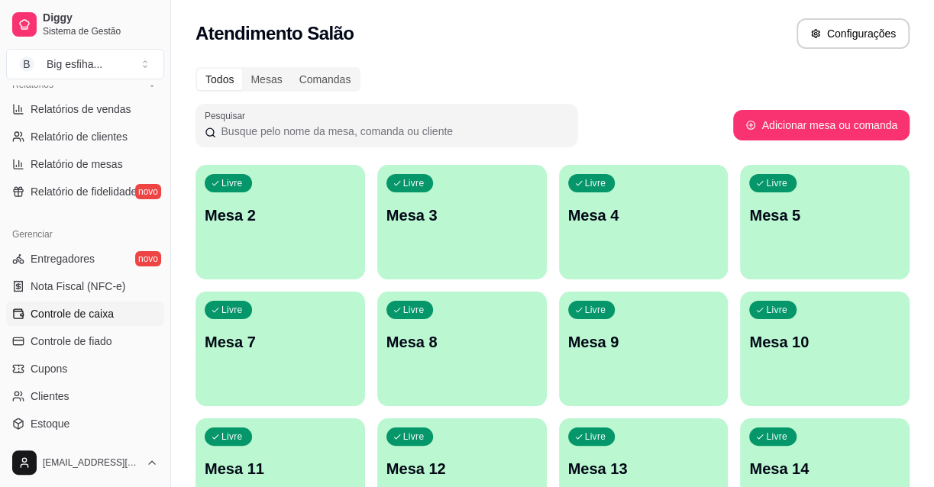
click at [109, 321] on link "Controle de caixa" at bounding box center [85, 314] width 158 height 24
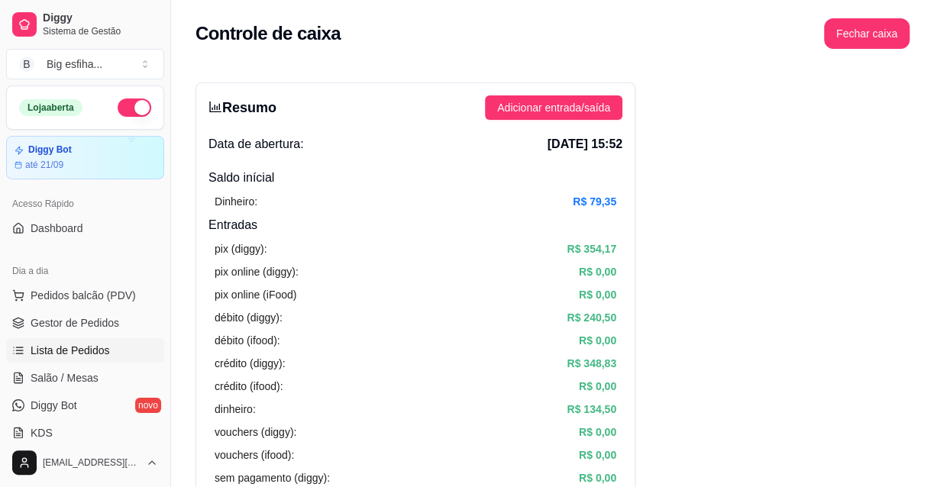
click at [96, 338] on link "Lista de Pedidos" at bounding box center [85, 350] width 158 height 24
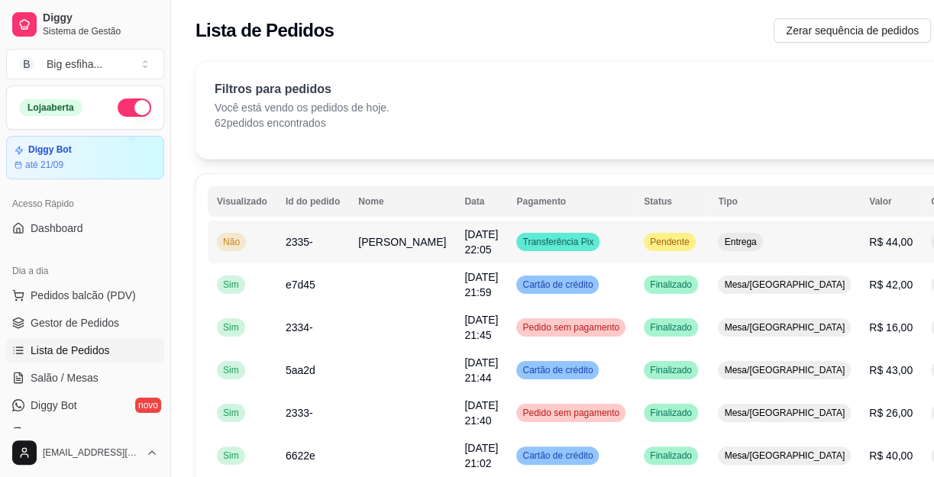
click at [867, 321] on button "IMPRESSORA" at bounding box center [870, 333] width 111 height 24
click at [635, 263] on td "Pendente" at bounding box center [672, 242] width 74 height 43
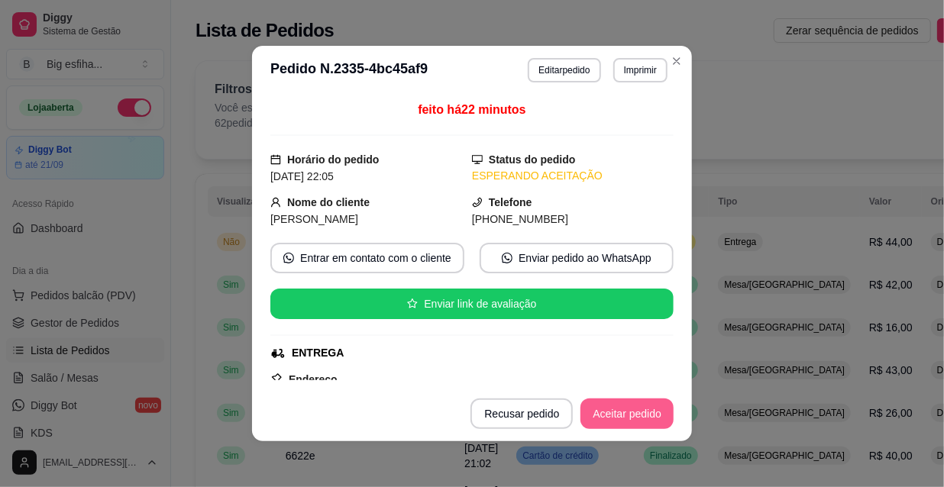
click at [651, 419] on button "Aceitar pedido" at bounding box center [626, 414] width 93 height 31
click at [651, 419] on div "Recusar pedido Aceitar pedido" at bounding box center [551, 414] width 246 height 31
click at [652, 418] on button "Mover para preparo" at bounding box center [614, 414] width 115 height 30
click at [653, 418] on div "Mover para preparo" at bounding box center [614, 414] width 118 height 31
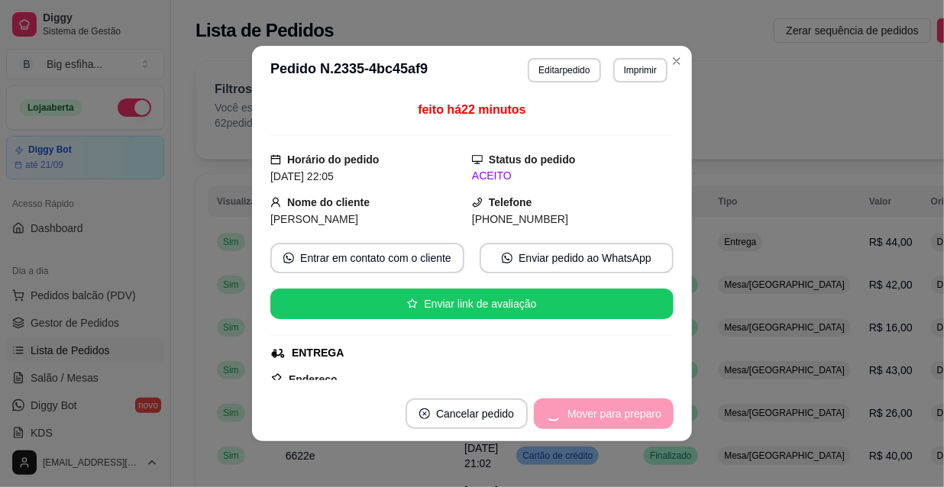
click at [653, 418] on div "Mover para preparo" at bounding box center [604, 414] width 140 height 31
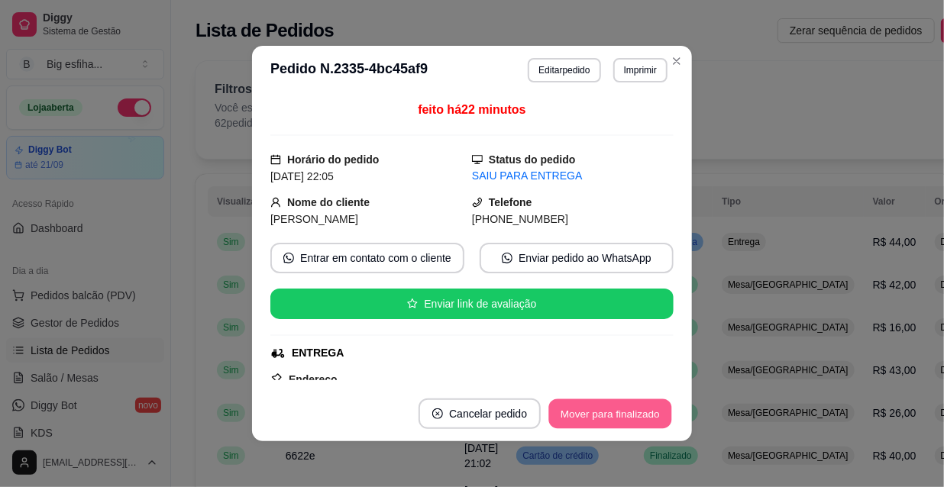
click at [653, 418] on button "Mover para finalizado" at bounding box center [610, 414] width 123 height 30
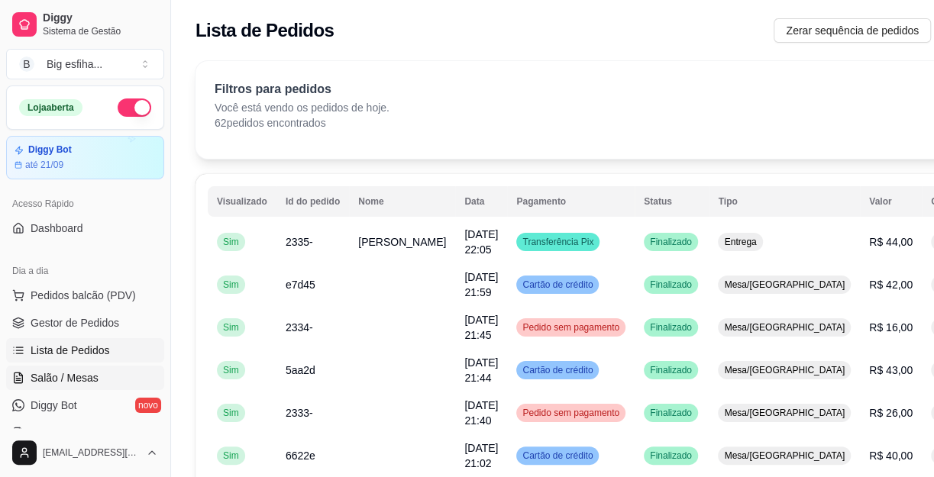
click at [115, 373] on link "Salão / Mesas" at bounding box center [85, 378] width 158 height 24
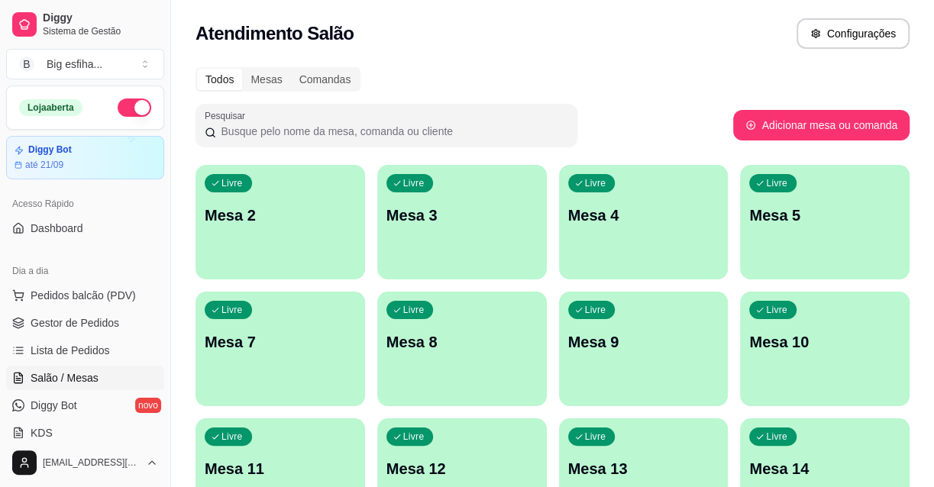
click at [309, 244] on div "Livre Mesa 2" at bounding box center [280, 213] width 170 height 96
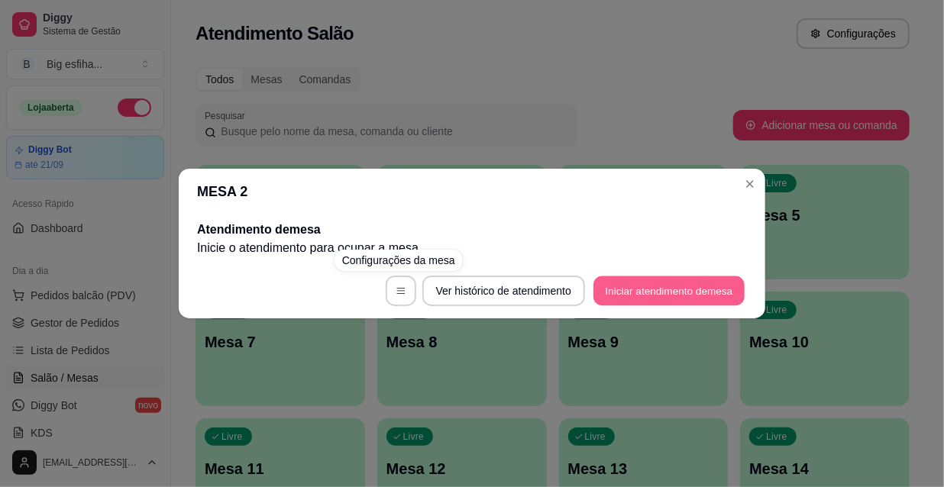
click at [689, 295] on button "Iniciar atendimento de mesa" at bounding box center [668, 291] width 151 height 30
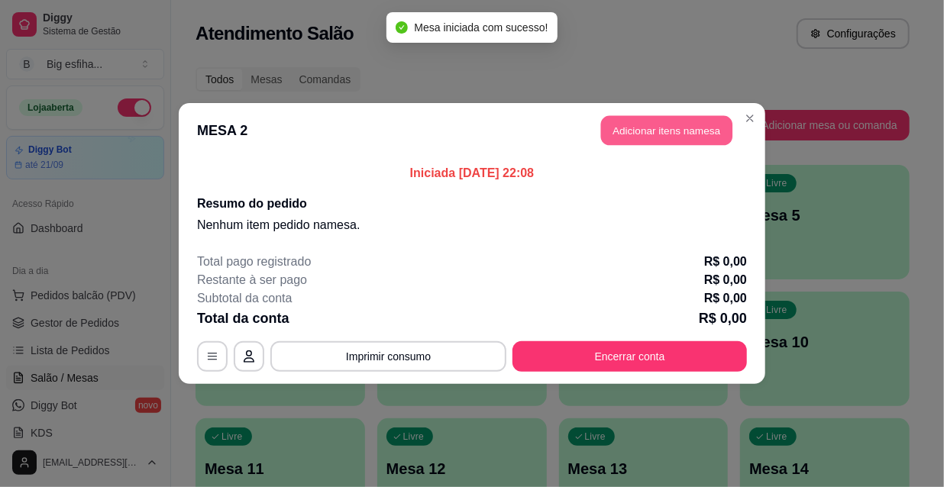
click at [671, 130] on button "Adicionar itens na mesa" at bounding box center [666, 131] width 131 height 30
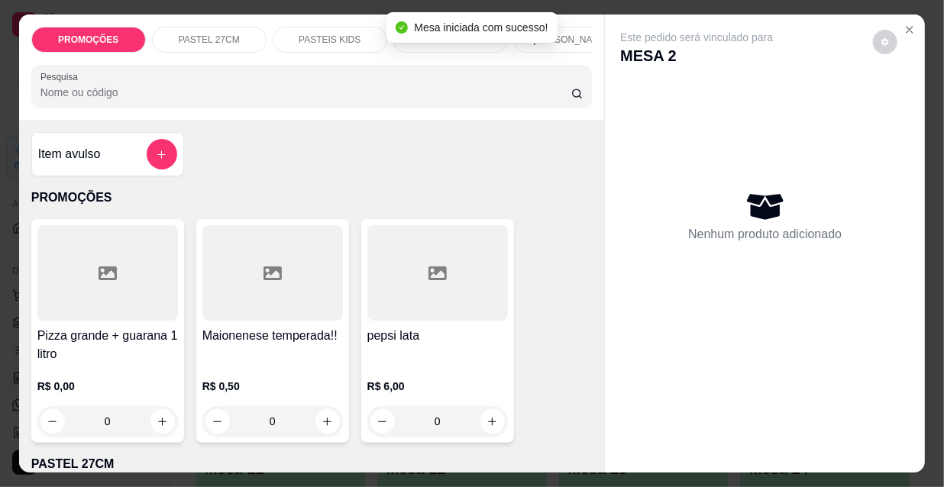
click at [179, 94] on input "Pesquisa" at bounding box center [305, 92] width 531 height 15
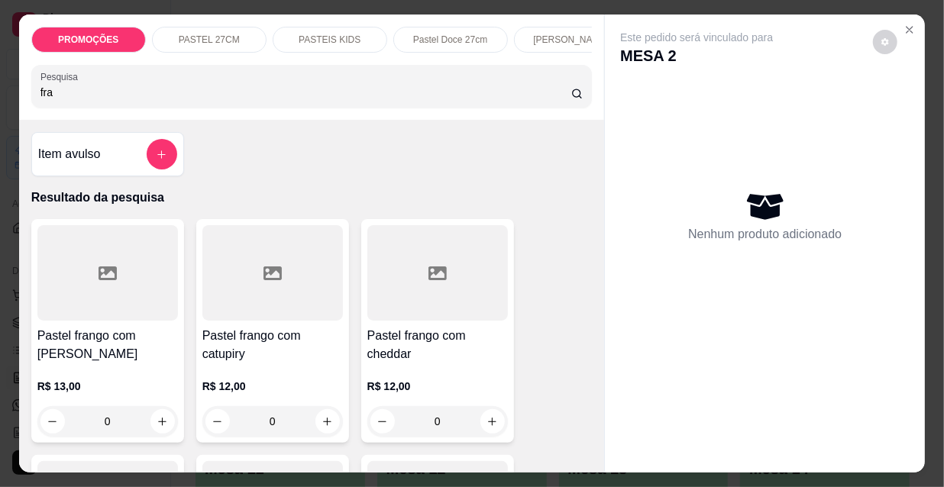
type input "fra"
click at [54, 307] on div at bounding box center [107, 272] width 140 height 95
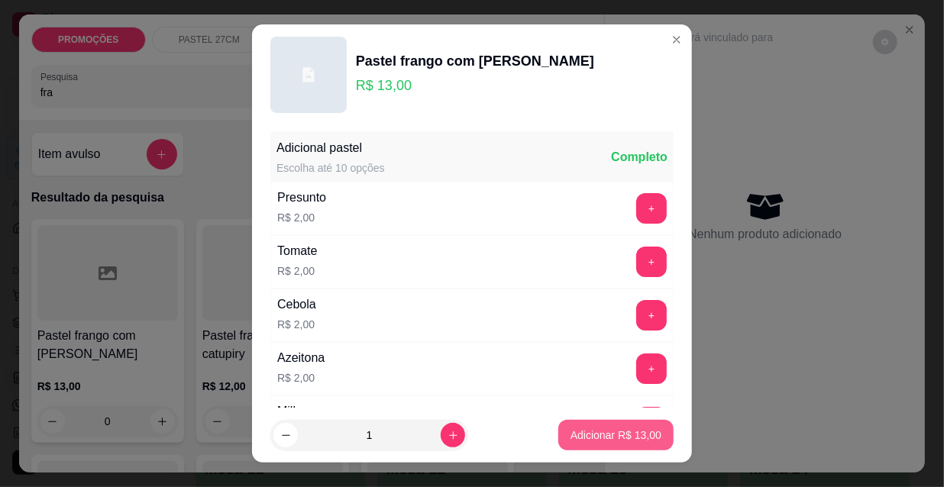
click at [602, 434] on p "Adicionar R$ 13,00" at bounding box center [615, 435] width 91 height 15
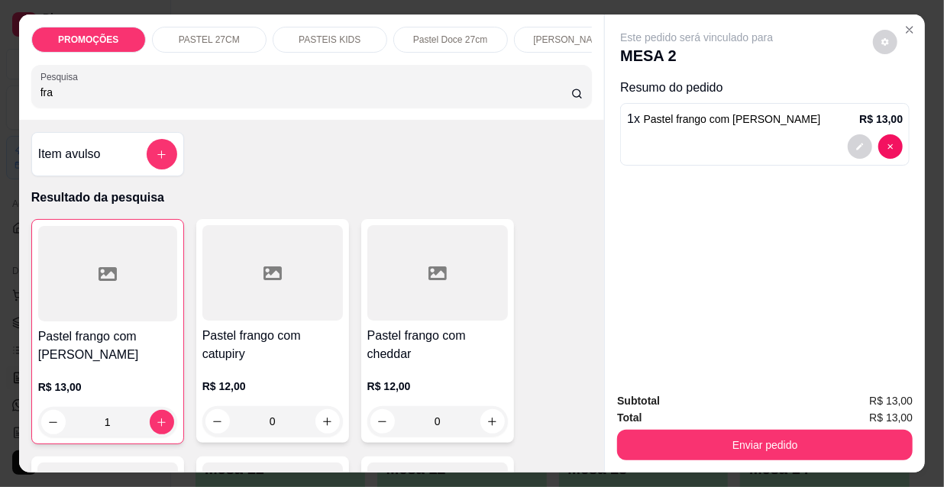
type input "1"
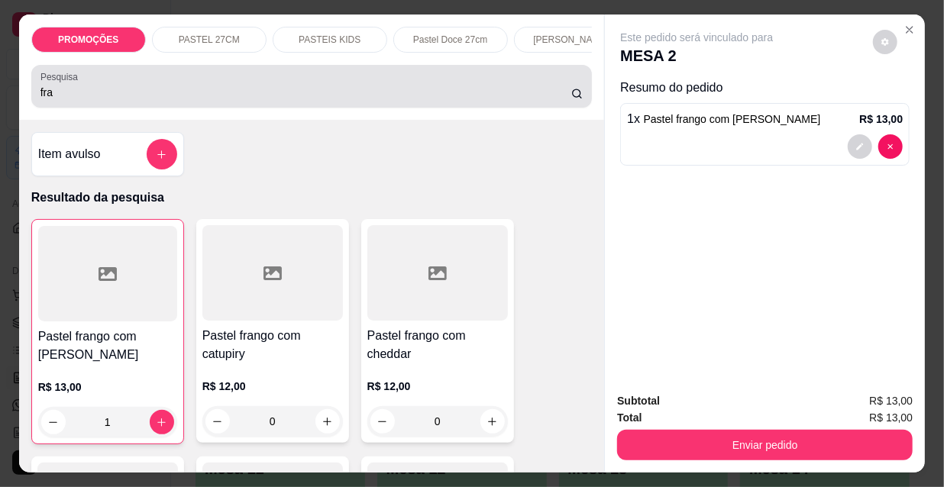
click at [55, 100] on input "fra" at bounding box center [305, 92] width 531 height 15
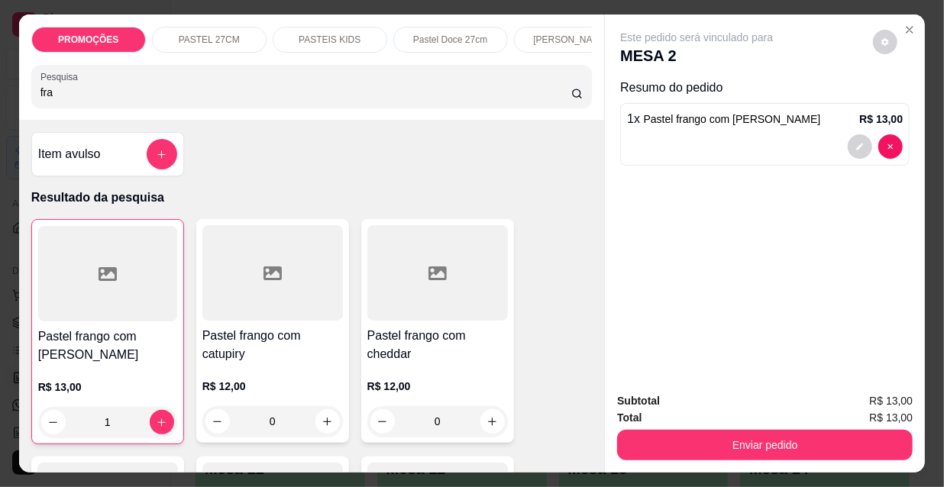
click at [55, 100] on input "fra" at bounding box center [305, 92] width 531 height 15
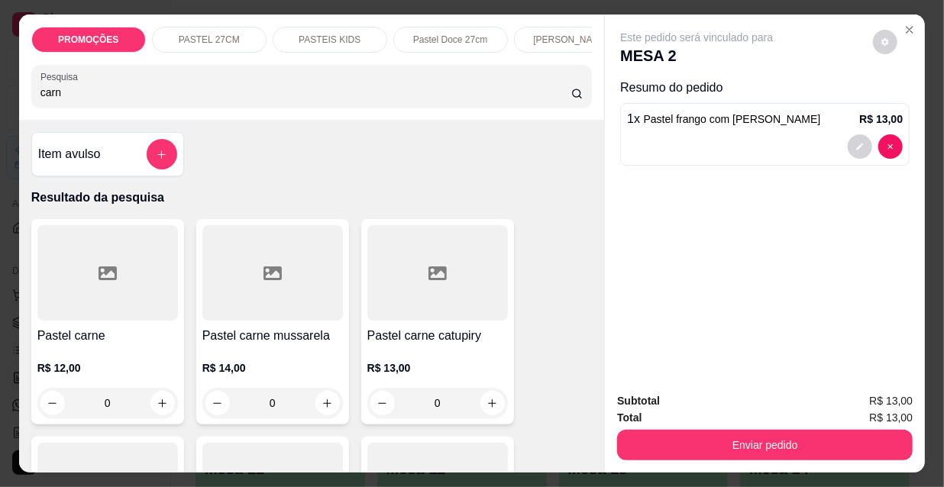
type input "carn"
click at [272, 328] on div "Pastel carne mussarela R$ 14,00 0" at bounding box center [272, 321] width 153 height 205
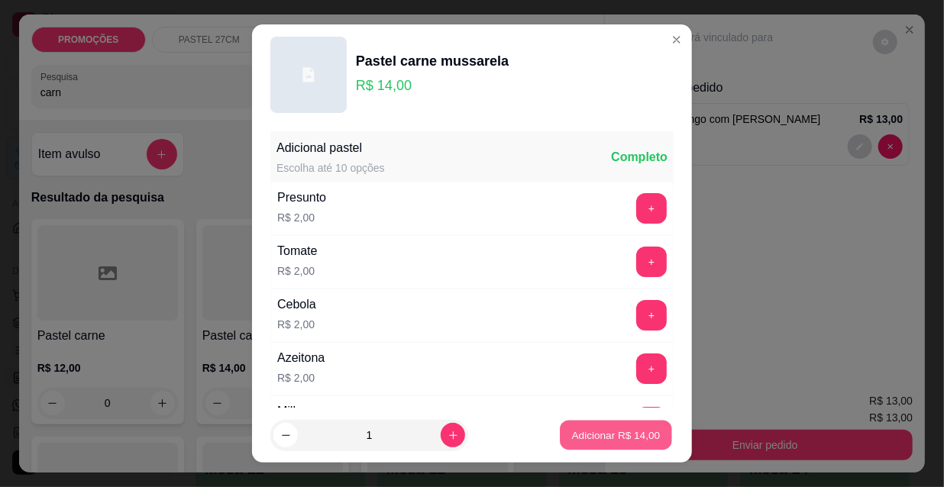
click at [605, 433] on p "Adicionar R$ 14,00" at bounding box center [616, 435] width 89 height 15
type input "1"
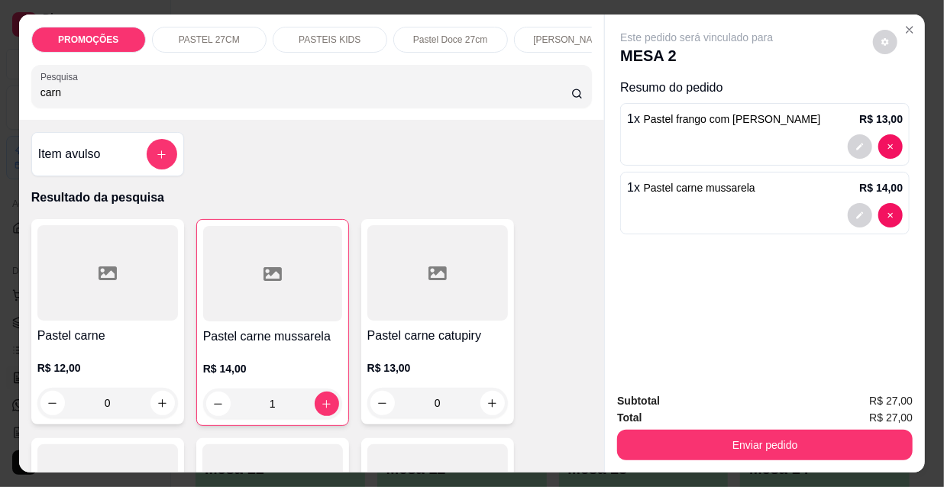
click at [105, 95] on input "carn" at bounding box center [305, 92] width 531 height 15
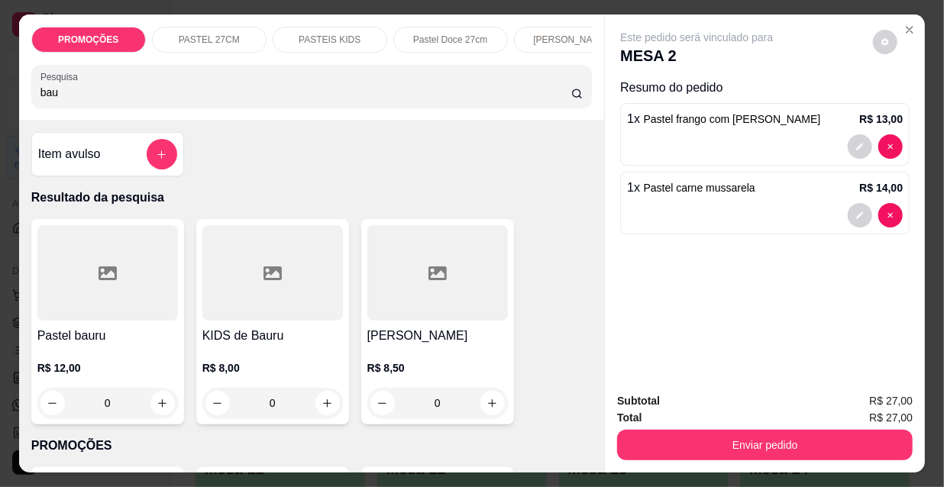
type input "bau"
click at [83, 331] on h4 "Pastel bauru" at bounding box center [107, 336] width 140 height 18
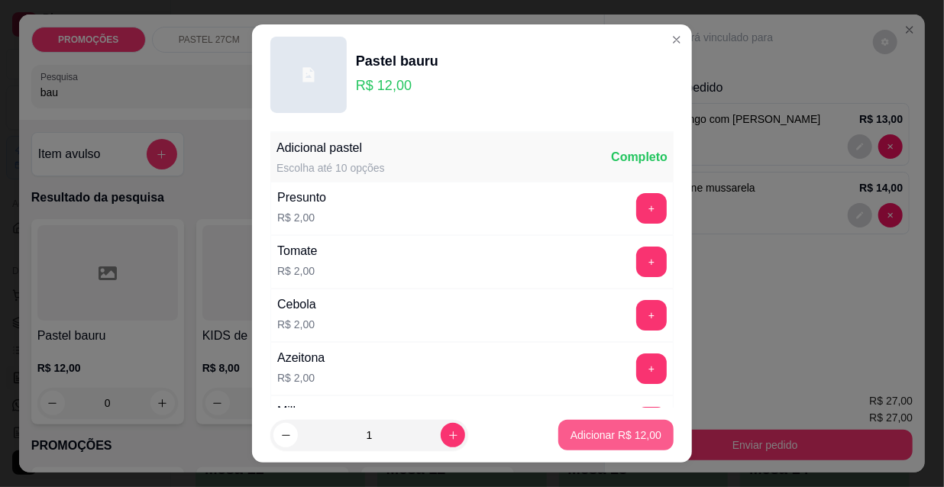
click at [596, 438] on p "Adicionar R$ 12,00" at bounding box center [615, 435] width 91 height 15
type input "1"
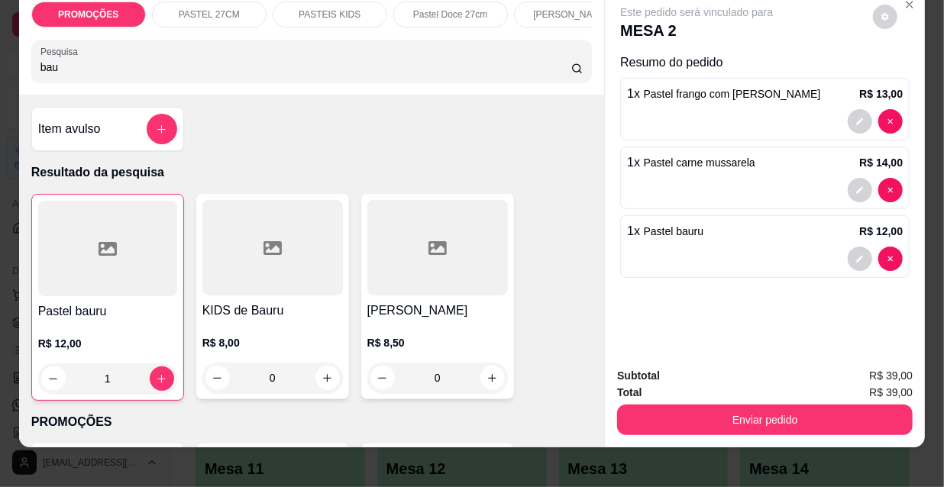
scroll to position [39, 0]
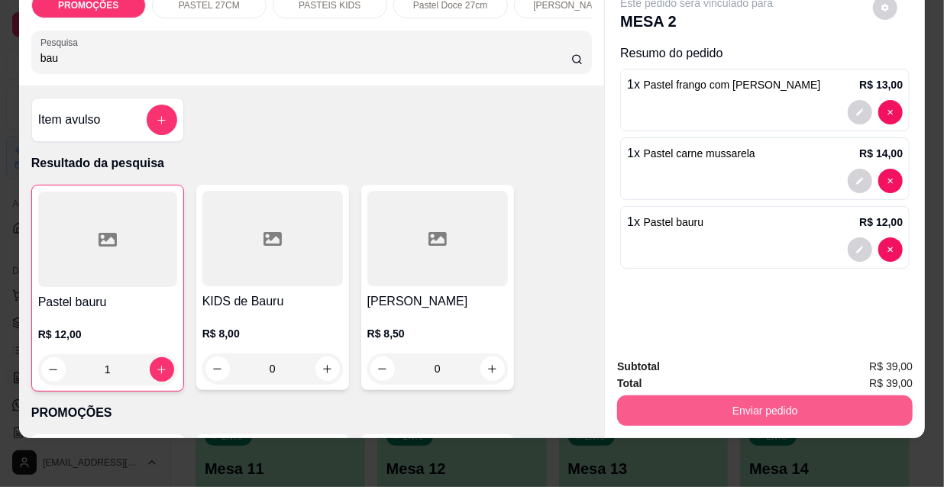
click at [712, 398] on button "Enviar pedido" at bounding box center [764, 411] width 295 height 31
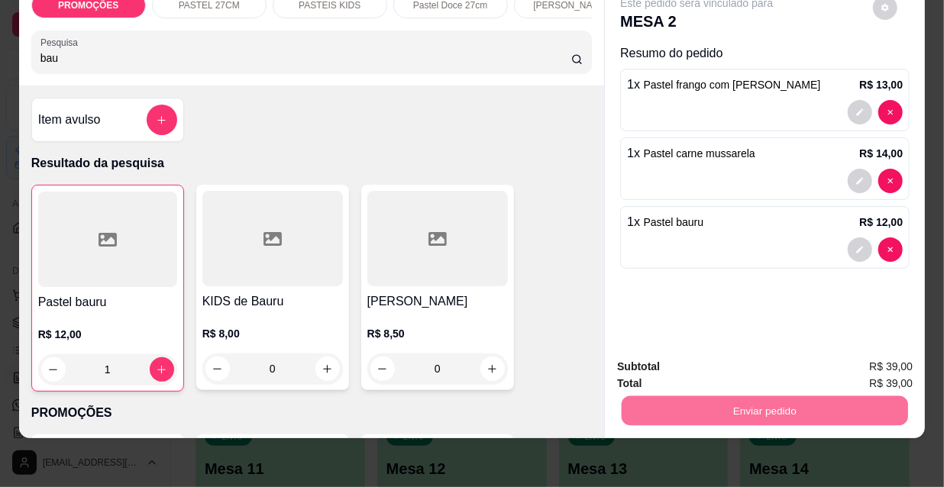
click at [686, 363] on button "Não registrar e enviar pedido" at bounding box center [715, 362] width 159 height 29
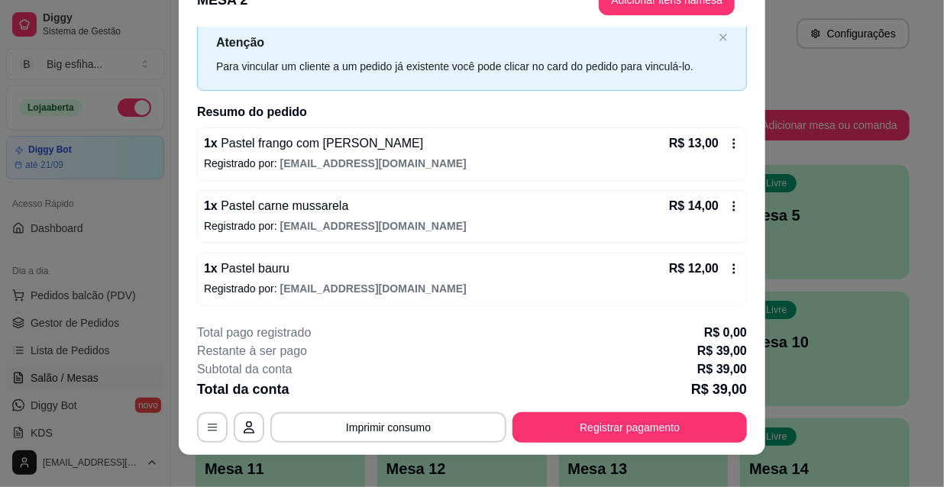
scroll to position [46, 0]
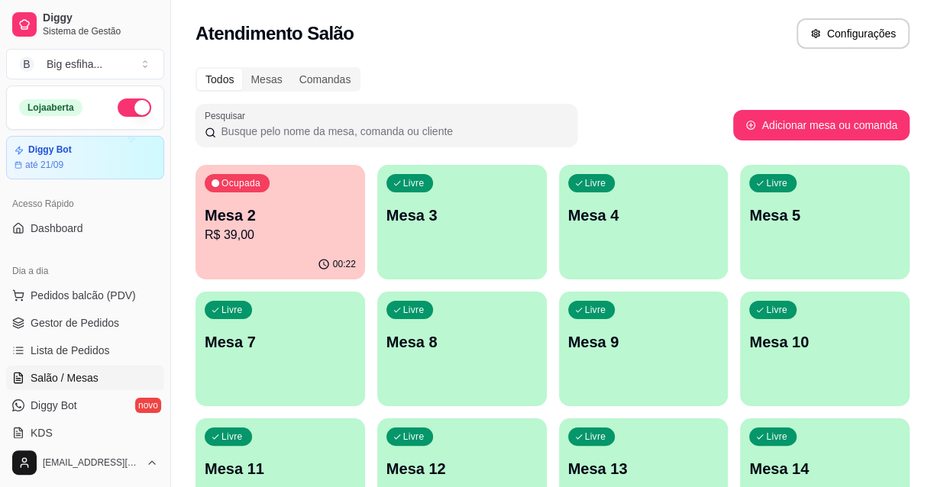
click at [213, 224] on div "Mesa 2 R$ 39,00" at bounding box center [280, 225] width 151 height 40
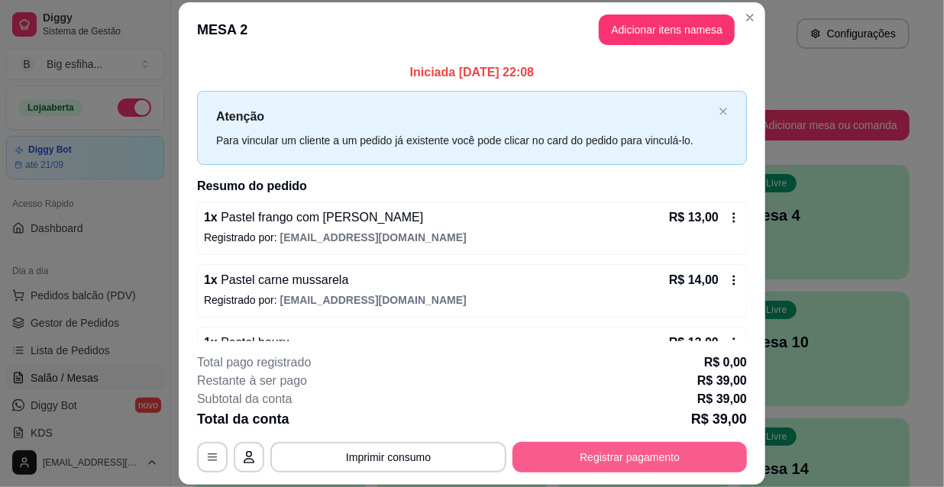
click at [648, 460] on button "Registrar pagamento" at bounding box center [629, 457] width 234 height 31
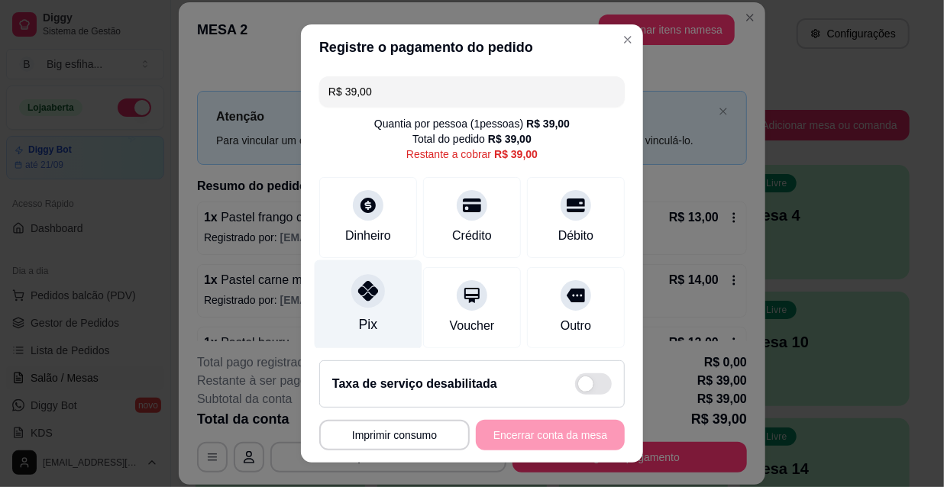
click at [328, 296] on div "Pix" at bounding box center [369, 304] width 108 height 89
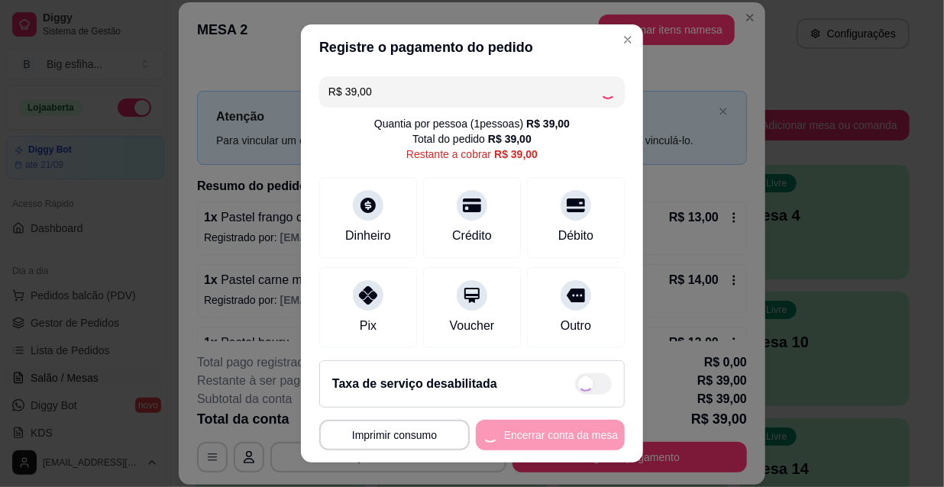
type input "R$ 0,00"
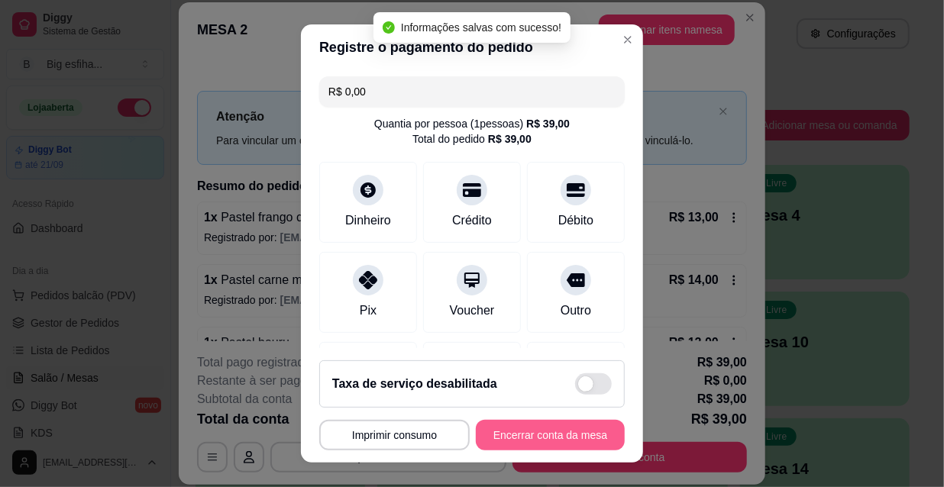
click at [541, 445] on button "Encerrar conta da mesa" at bounding box center [550, 435] width 149 height 31
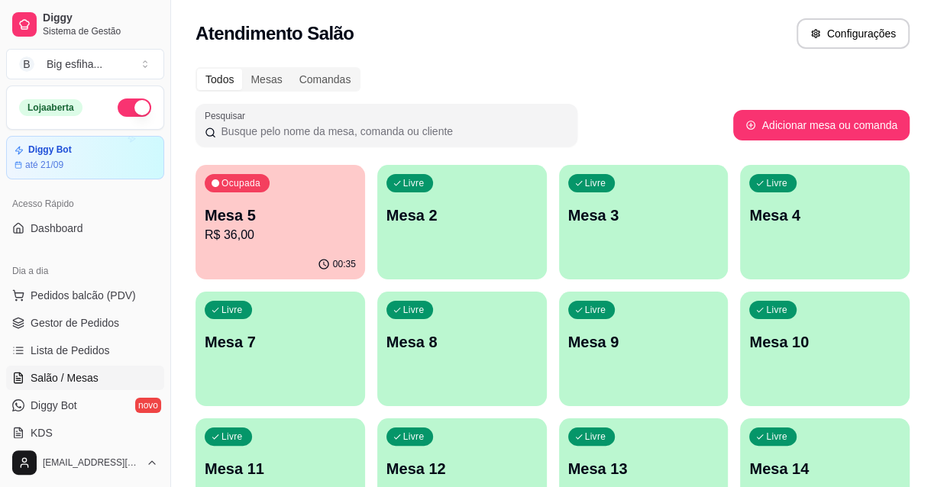
click at [305, 218] on p "Mesa 5" at bounding box center [280, 215] width 151 height 21
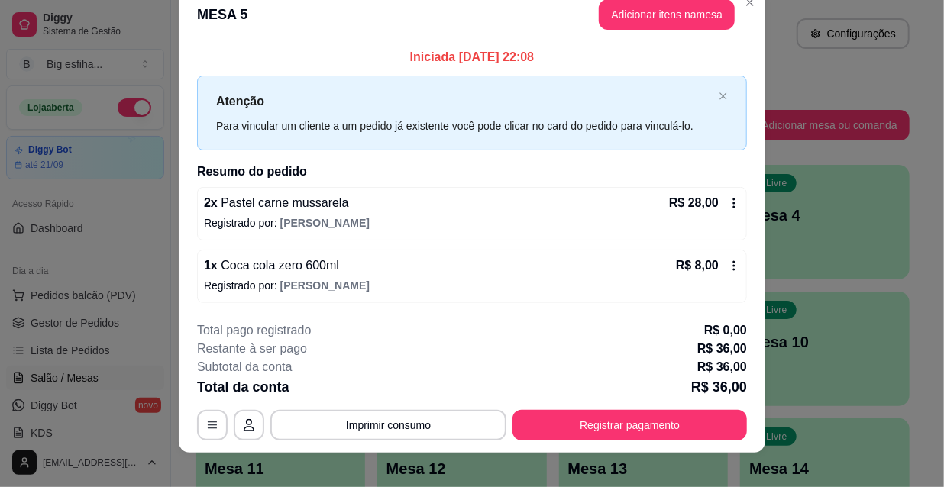
scroll to position [37, 0]
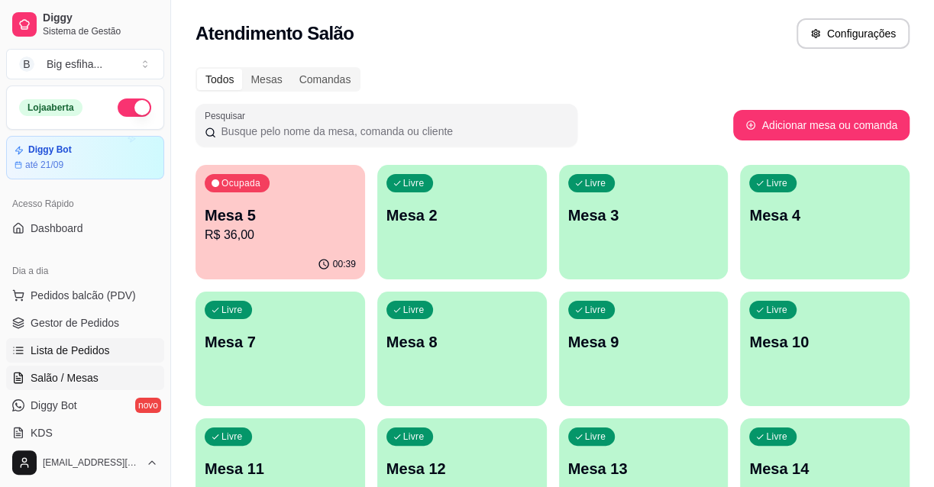
click at [96, 347] on span "Lista de Pedidos" at bounding box center [70, 350] width 79 height 15
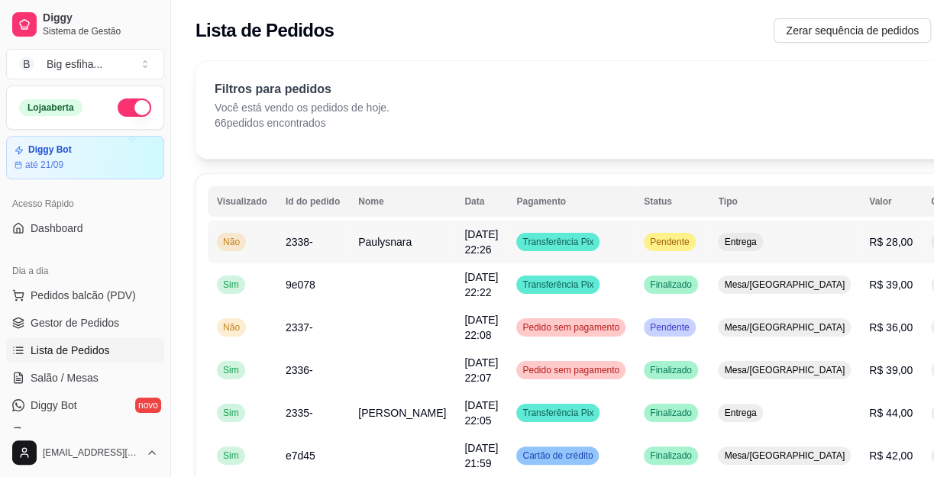
click at [855, 299] on button "IMPRESSORA" at bounding box center [871, 311] width 107 height 24
click at [931, 250] on div "Diggy" at bounding box center [949, 242] width 36 height 18
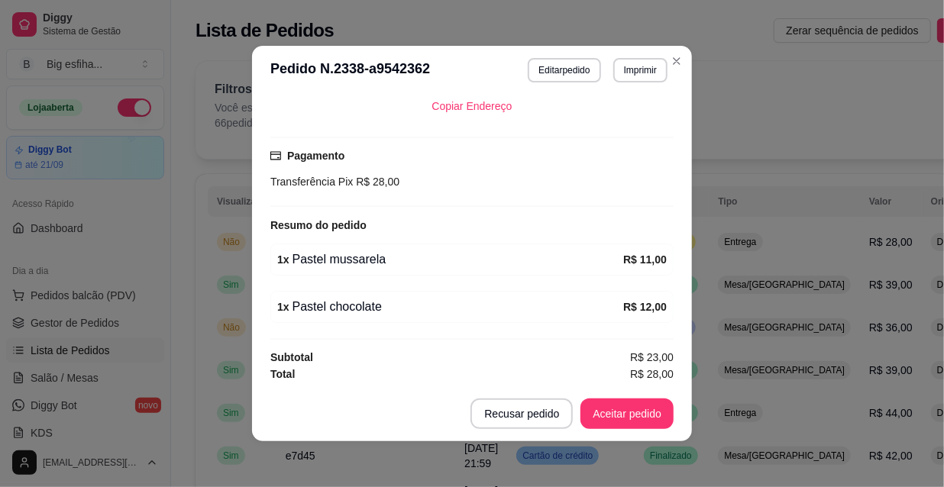
scroll to position [2, 0]
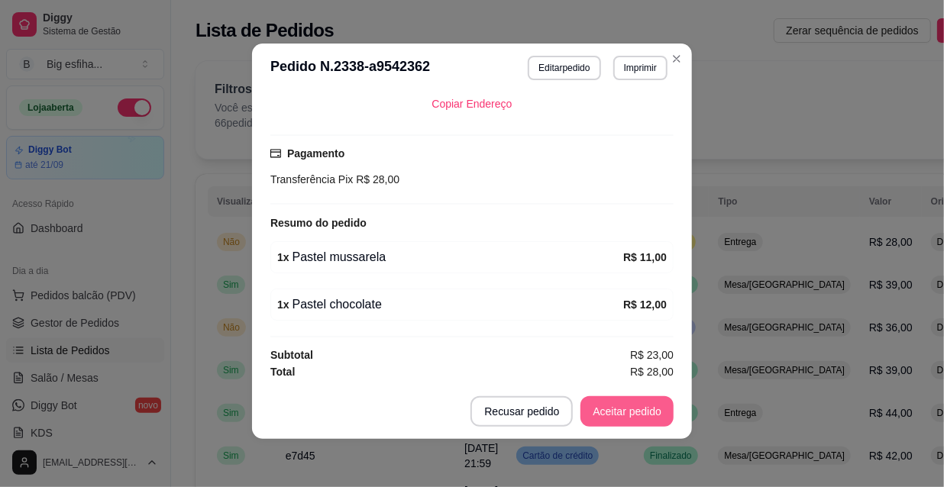
click at [636, 405] on button "Aceitar pedido" at bounding box center [626, 411] width 93 height 31
click at [635, 405] on div "Recusar pedido Aceitar pedido" at bounding box center [551, 411] width 246 height 31
click at [638, 404] on button "Mover para preparo" at bounding box center [614, 412] width 115 height 30
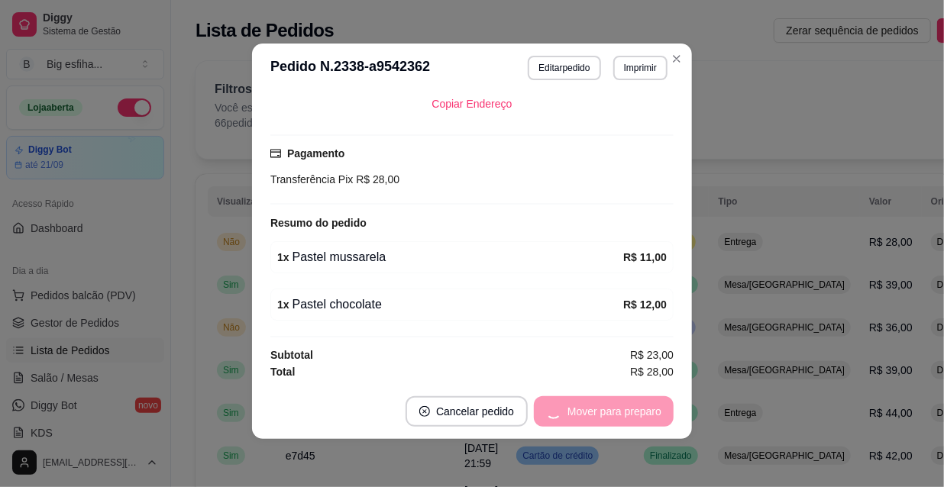
click at [638, 404] on div "Mover para preparo" at bounding box center [604, 411] width 140 height 31
click at [638, 404] on div "Mover para entrega" at bounding box center [603, 411] width 139 height 31
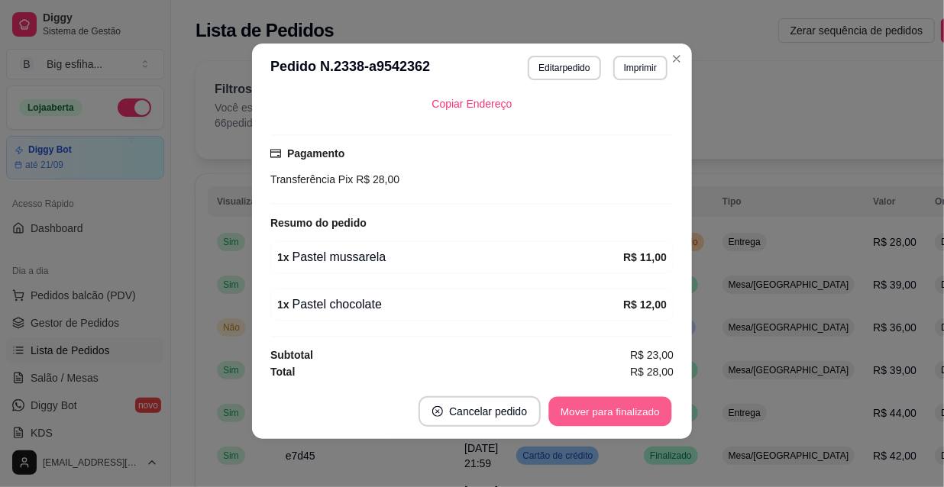
click at [636, 404] on button "Mover para finalizado" at bounding box center [610, 412] width 123 height 30
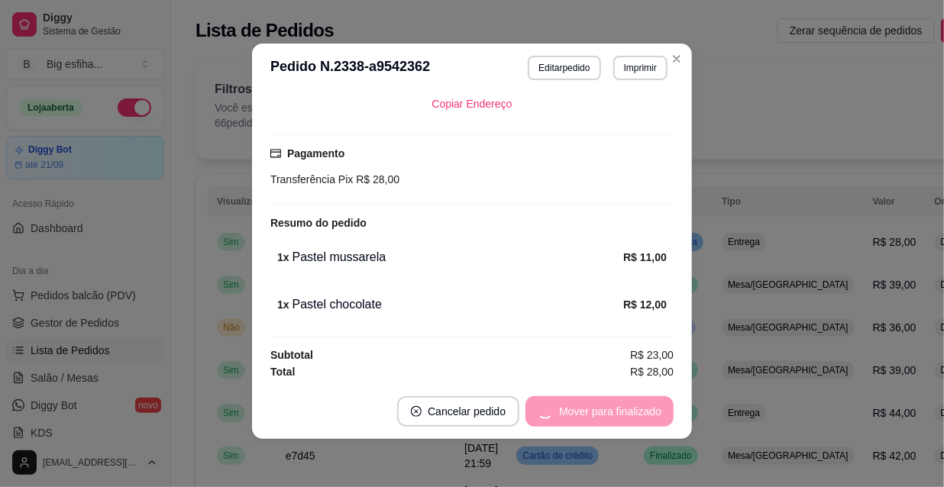
click at [635, 408] on div "Mover para finalizado" at bounding box center [599, 411] width 148 height 31
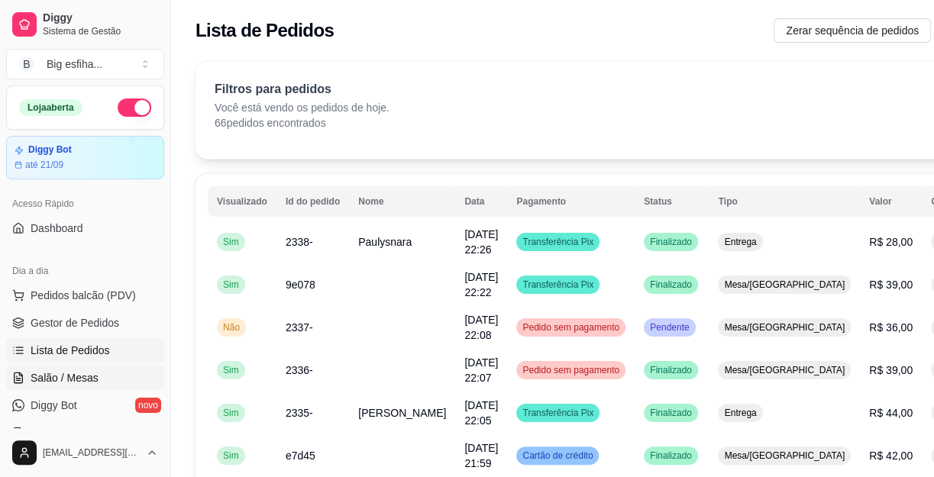
click at [91, 385] on link "Salão / Mesas" at bounding box center [85, 378] width 158 height 24
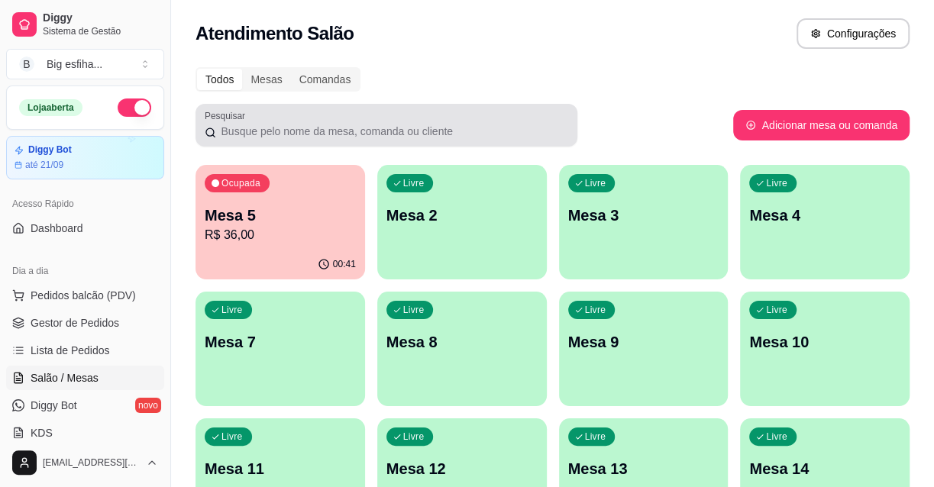
drag, startPoint x: 325, startPoint y: 144, endPoint x: 308, endPoint y: 176, distance: 36.2
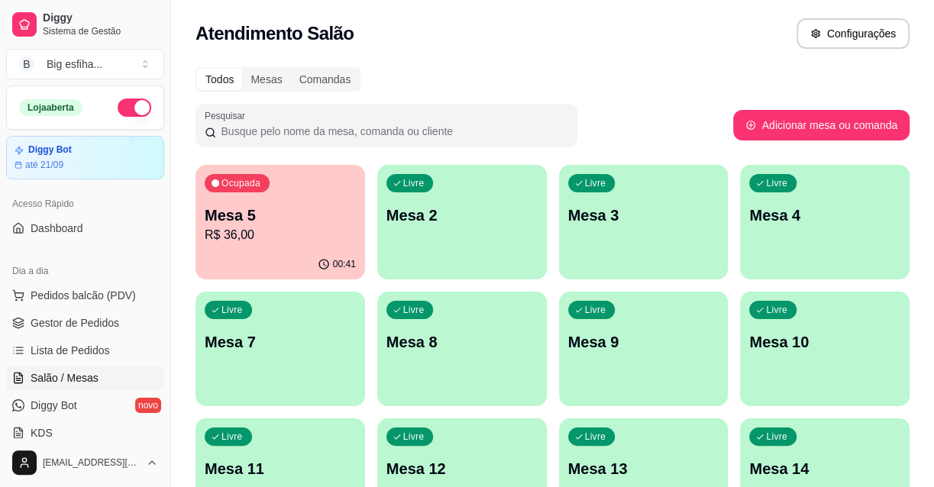
click at [497, 44] on div "Atendimento Salão Configurações" at bounding box center [552, 33] width 714 height 31
click at [294, 222] on p "Mesa 5" at bounding box center [280, 215] width 151 height 21
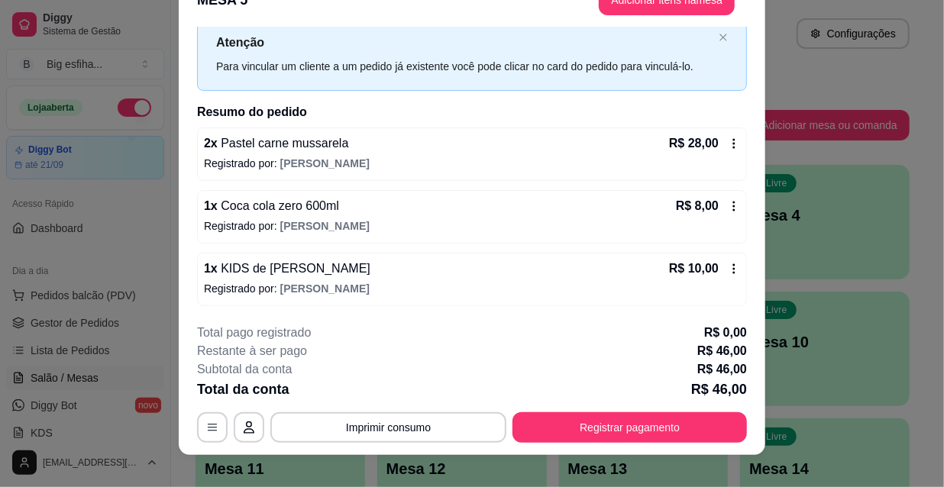
scroll to position [46, 0]
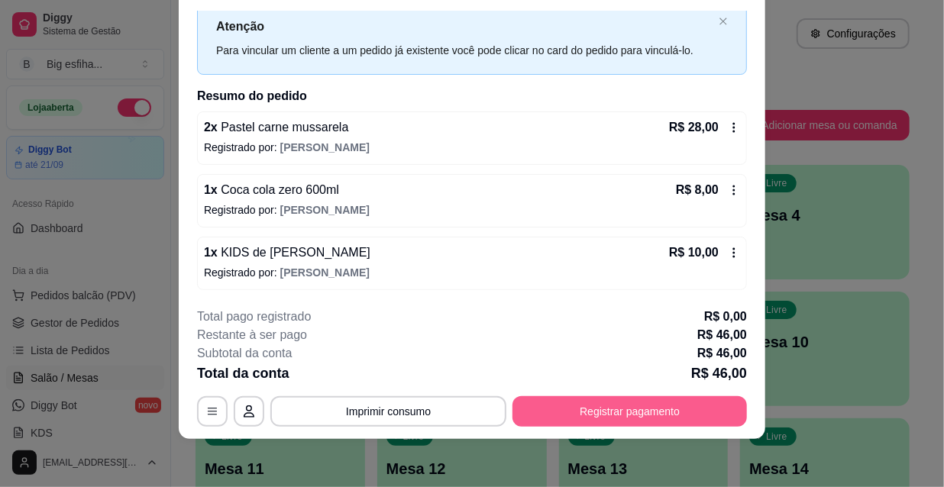
click at [573, 421] on button "Registrar pagamento" at bounding box center [629, 411] width 234 height 31
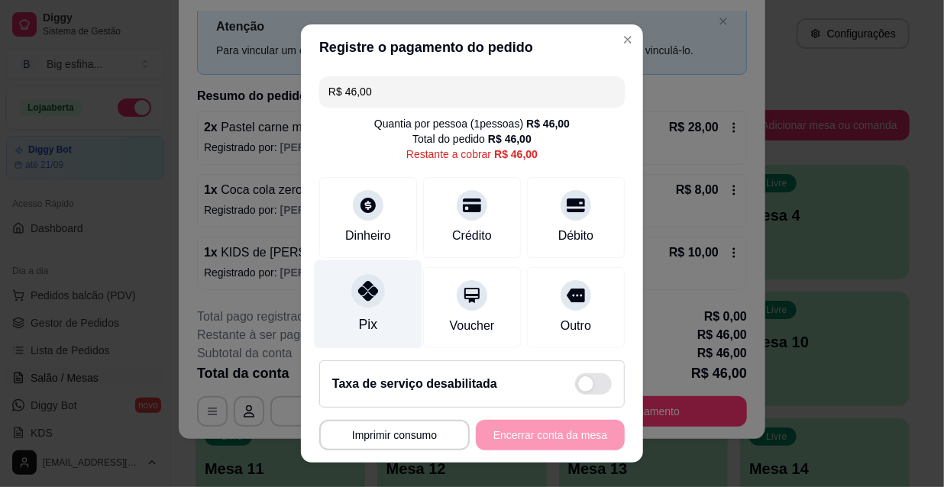
click at [373, 312] on div "Pix" at bounding box center [369, 304] width 108 height 89
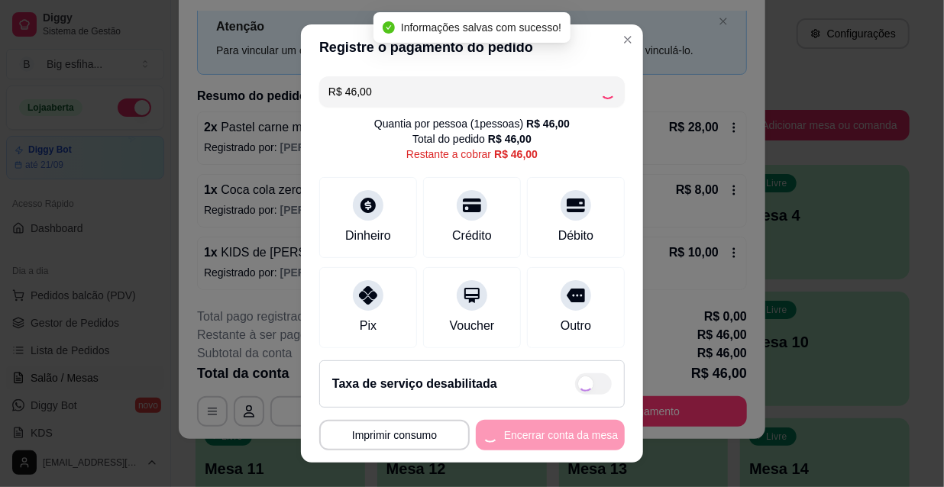
type input "R$ 0,00"
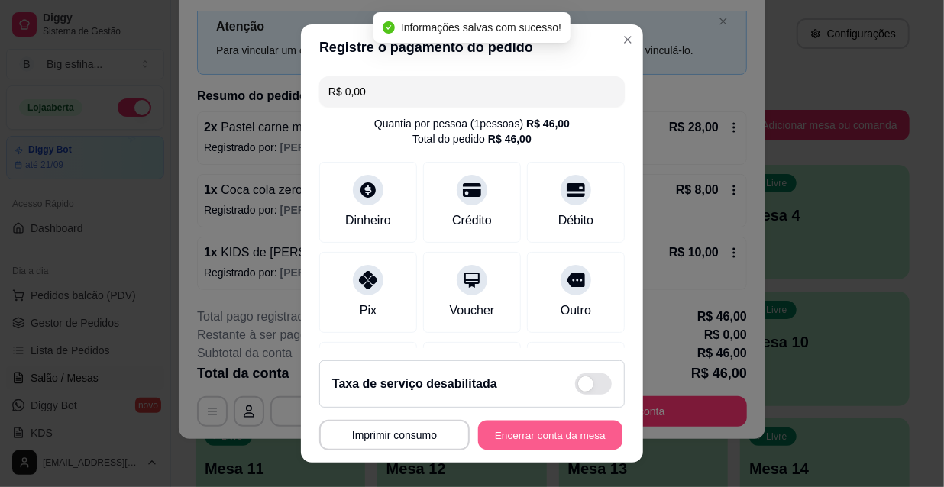
click at [539, 435] on button "Encerrar conta da mesa" at bounding box center [550, 436] width 144 height 30
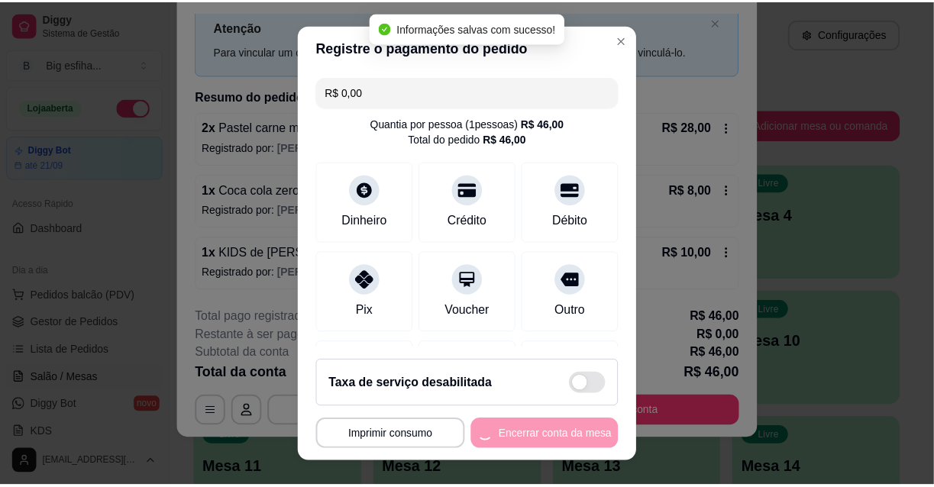
scroll to position [0, 0]
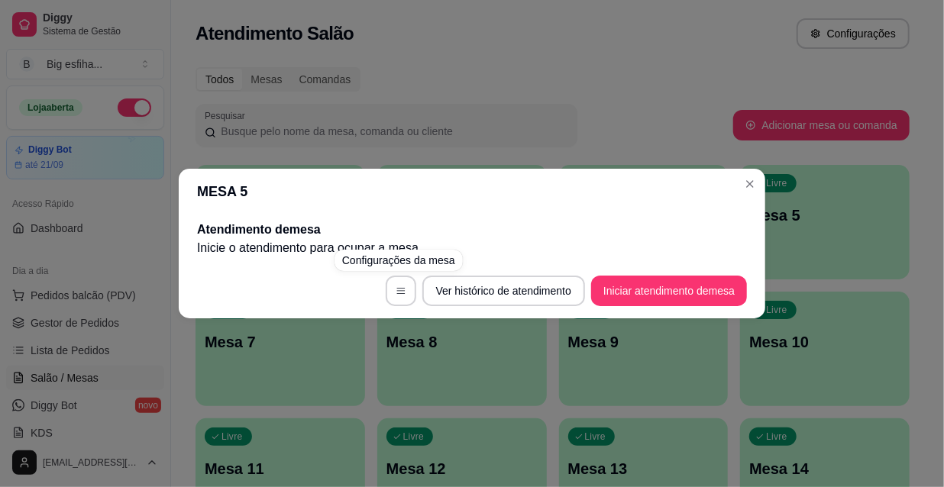
click at [266, 382] on div "MESA 5 Atendimento de mesa Inicie o atendimento para ocupar a mesa . Ver histór…" at bounding box center [472, 243] width 944 height 487
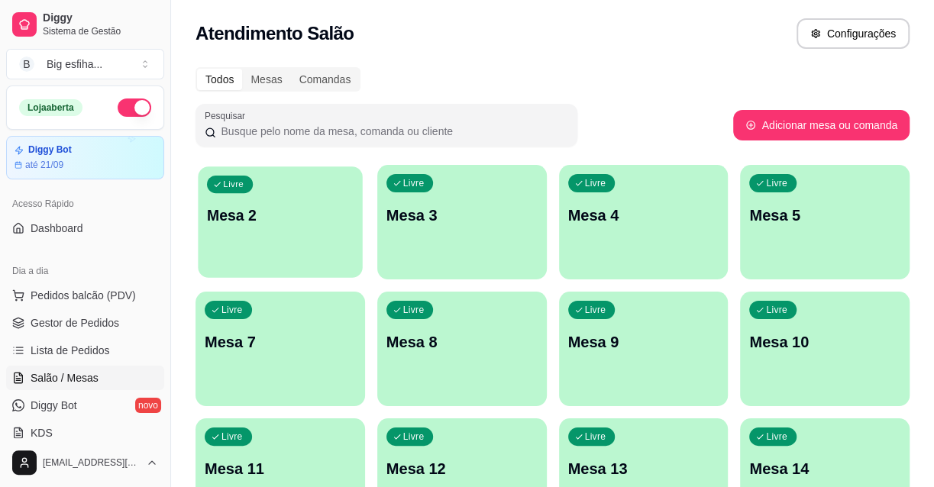
click at [290, 216] on p "Mesa 2" at bounding box center [280, 215] width 147 height 21
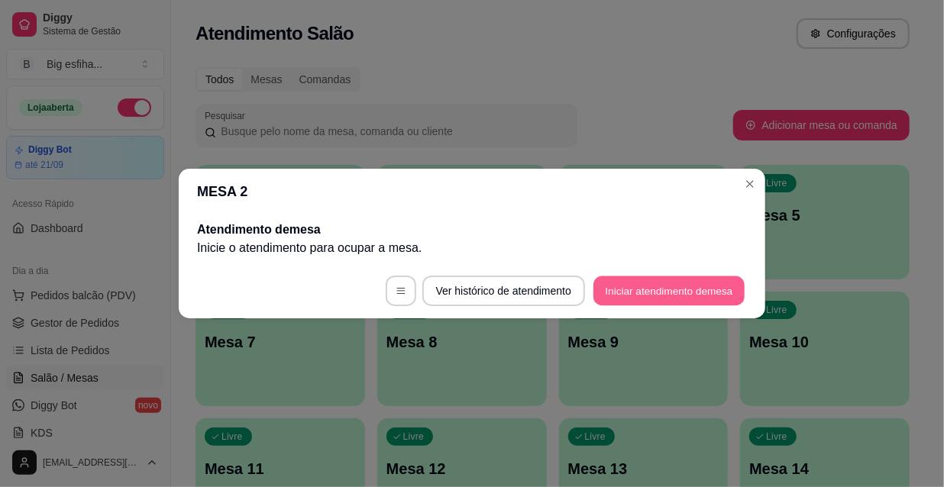
click at [684, 278] on button "Iniciar atendimento de mesa" at bounding box center [668, 291] width 151 height 30
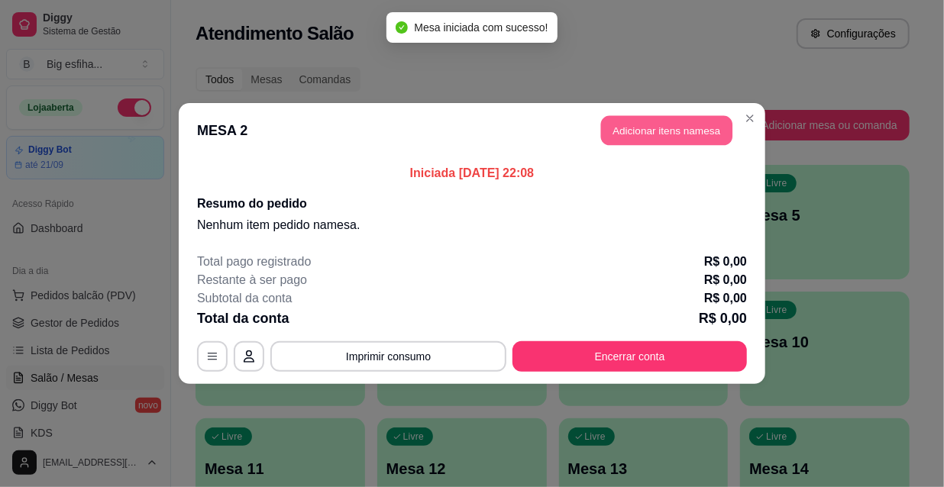
click at [682, 128] on button "Adicionar itens na mesa" at bounding box center [666, 131] width 131 height 30
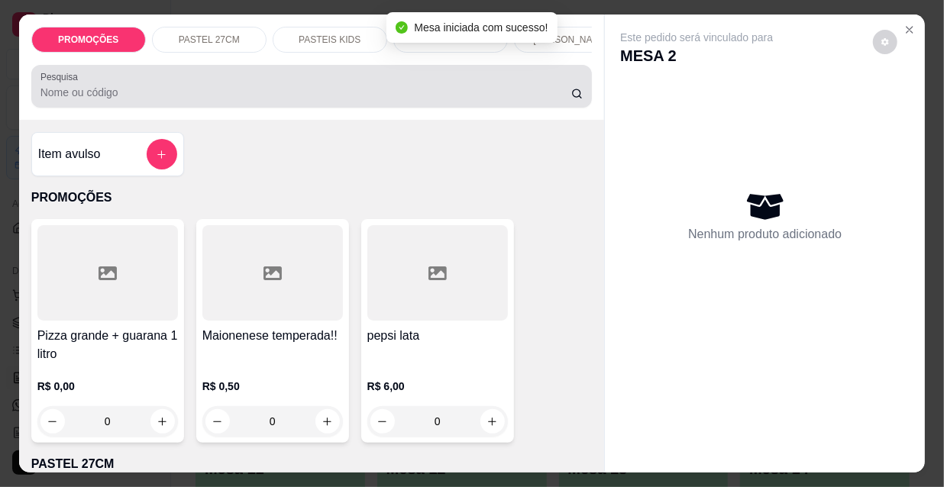
click at [173, 108] on div "Pesquisa" at bounding box center [311, 86] width 561 height 43
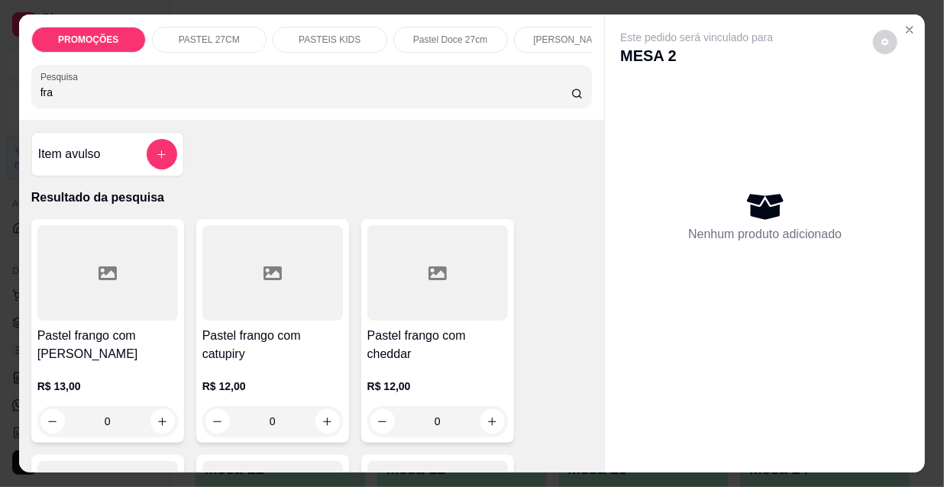
type input "fra"
click at [130, 329] on div "Pastel frango com mussarela R$ 13,00 0" at bounding box center [107, 331] width 153 height 224
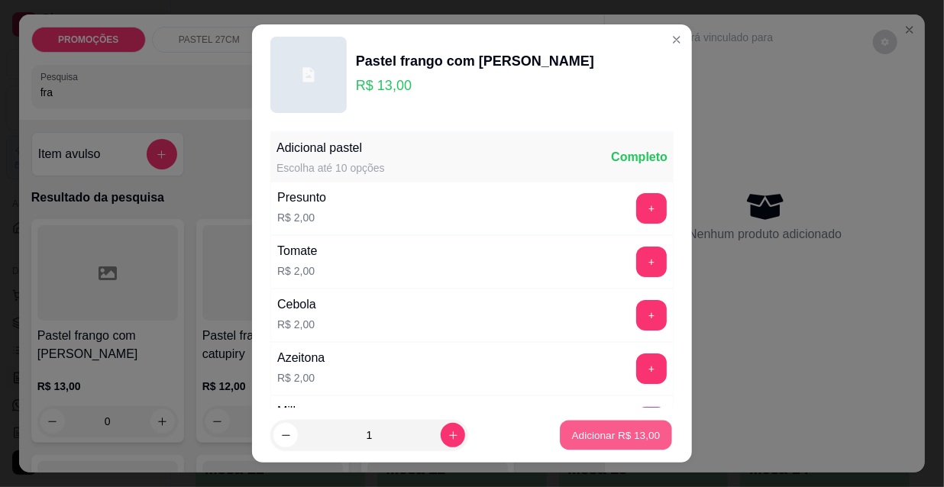
click at [617, 433] on p "Adicionar R$ 13,00" at bounding box center [616, 435] width 89 height 15
type input "1"
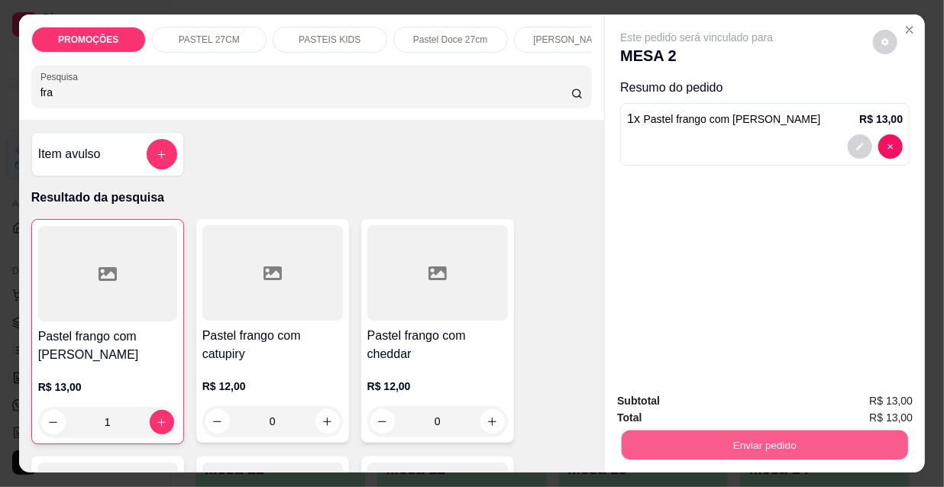
click at [757, 432] on button "Enviar pedido" at bounding box center [765, 445] width 286 height 30
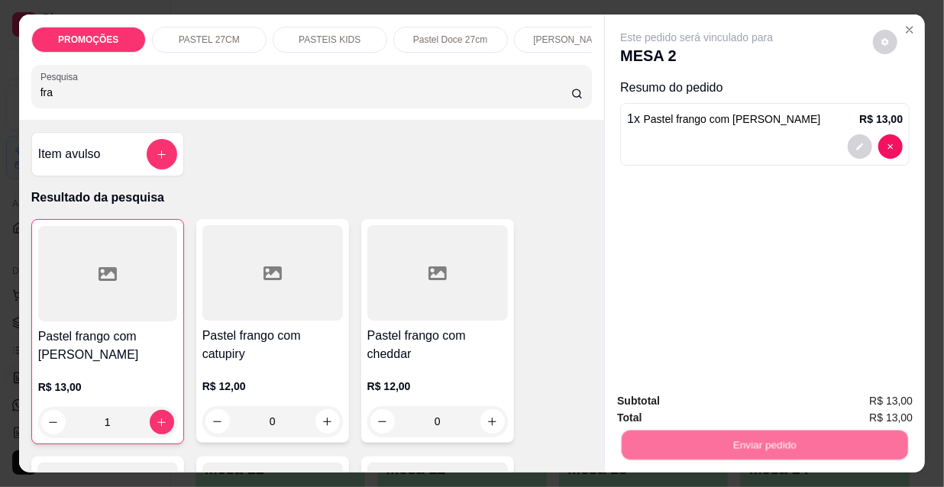
click at [696, 396] on button "Não registrar e enviar pedido" at bounding box center [715, 402] width 159 height 29
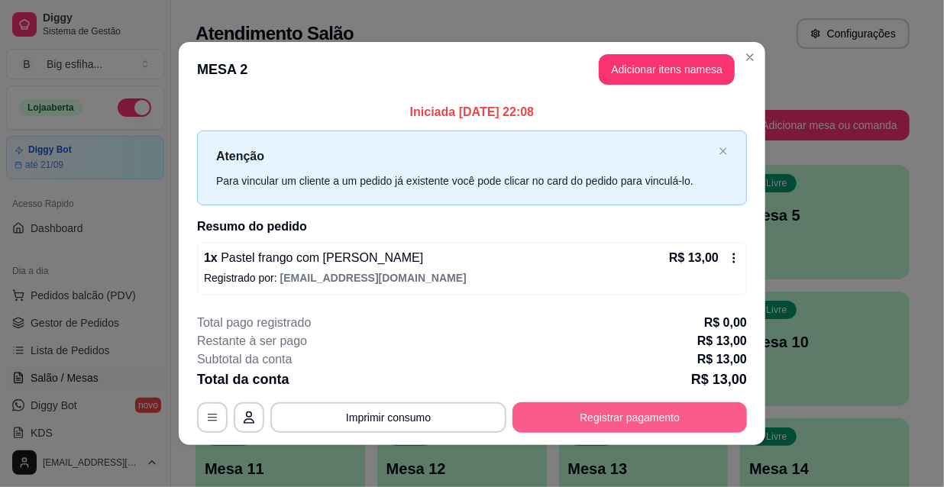
click at [630, 411] on button "Registrar pagamento" at bounding box center [629, 417] width 234 height 31
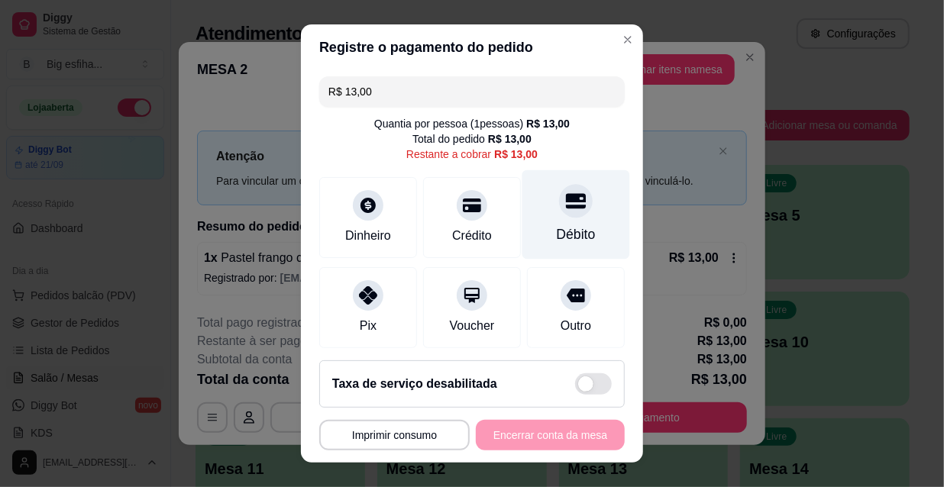
click at [566, 205] on icon at bounding box center [576, 200] width 20 height 15
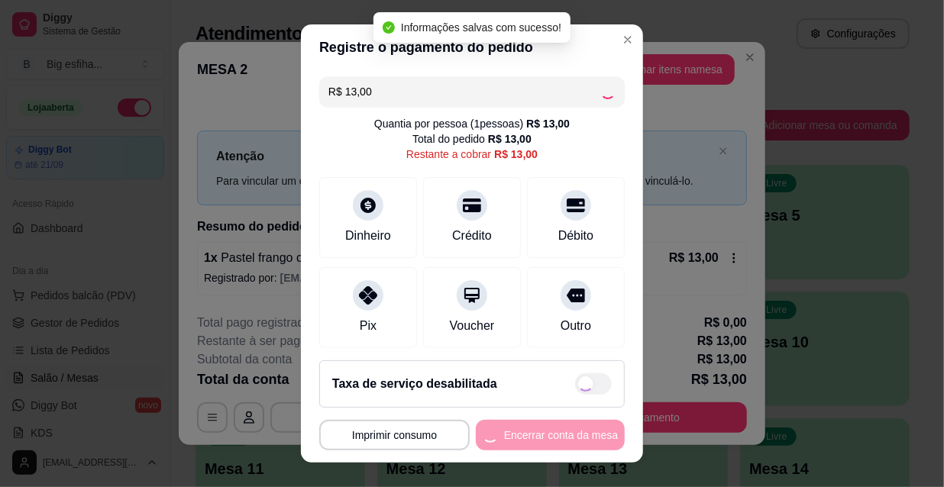
type input "R$ 0,00"
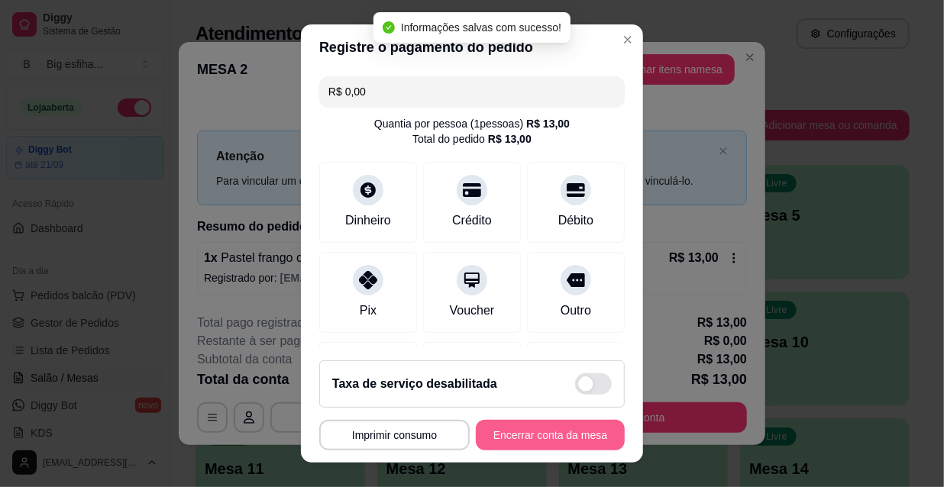
click at [523, 431] on button "Encerrar conta da mesa" at bounding box center [550, 435] width 149 height 31
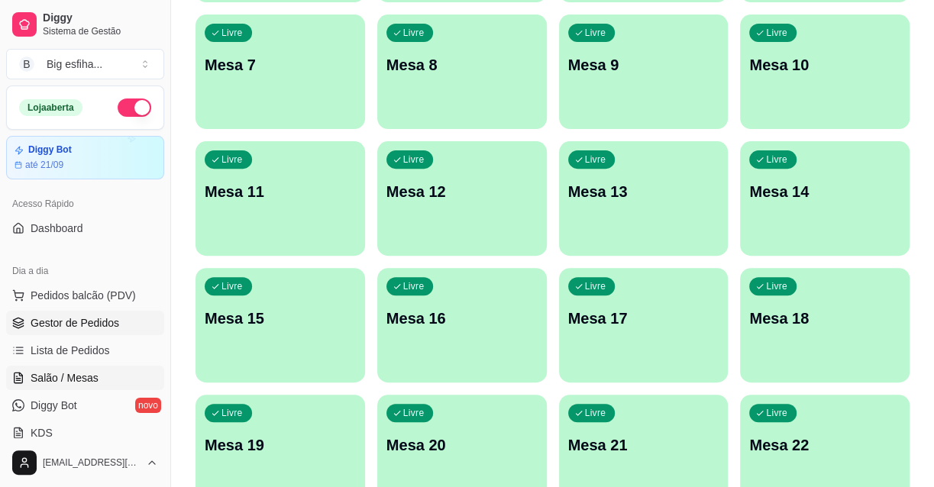
click at [110, 319] on span "Gestor de Pedidos" at bounding box center [75, 322] width 89 height 15
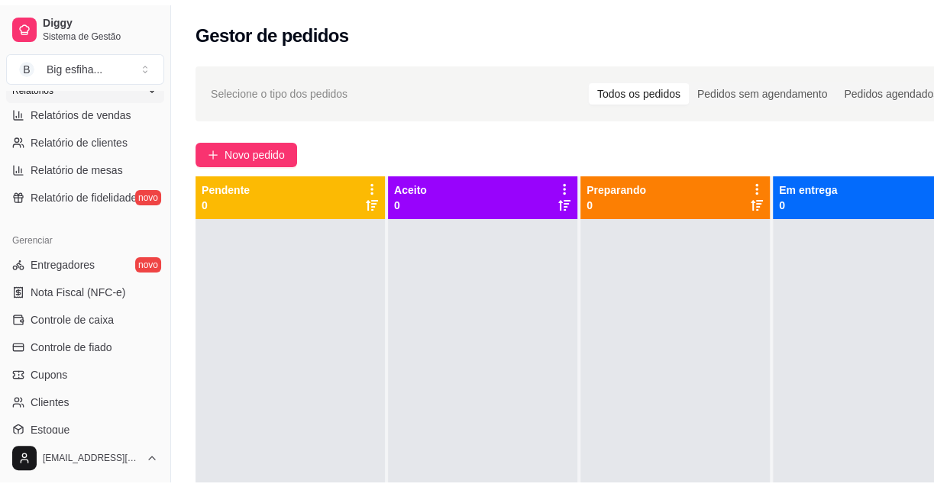
scroll to position [486, 0]
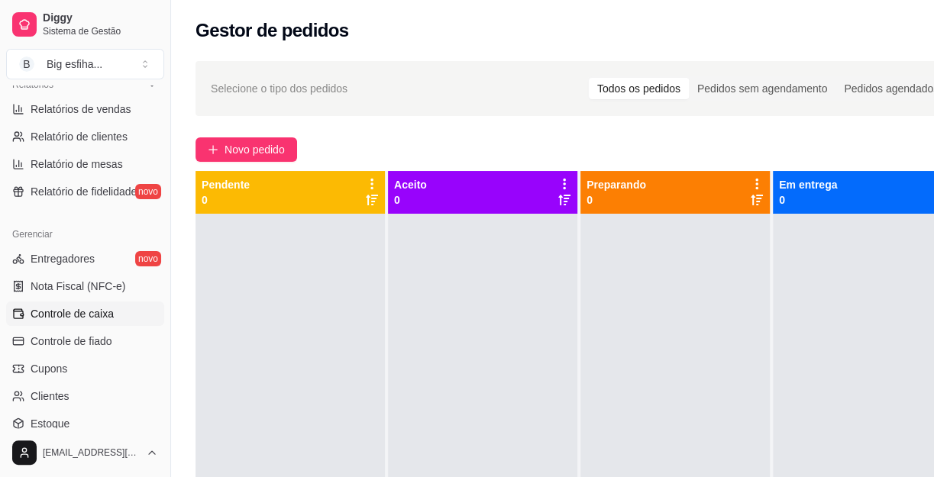
click at [103, 312] on span "Controle de caixa" at bounding box center [72, 313] width 83 height 15
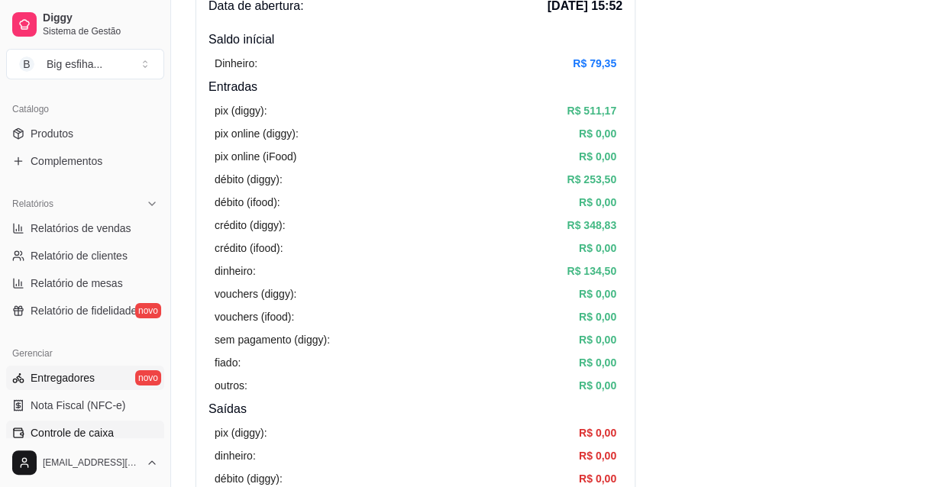
scroll to position [347, 0]
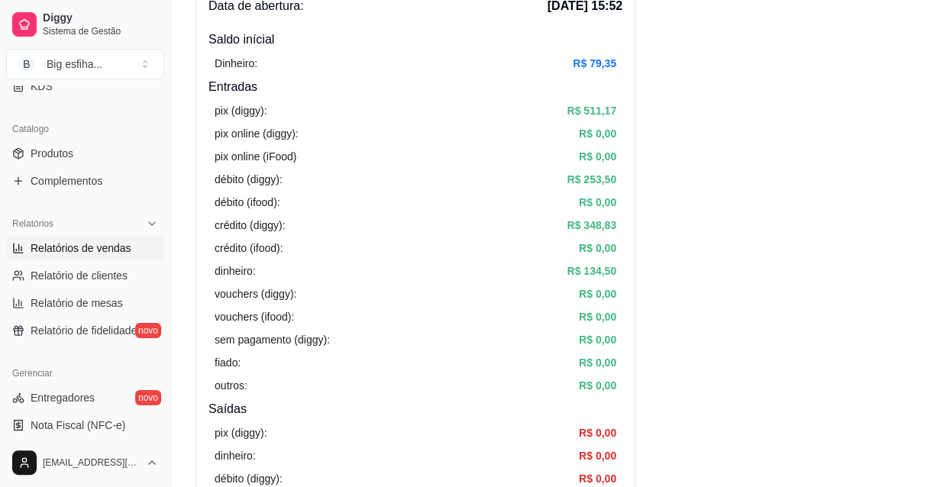
click at [84, 250] on span "Relatórios de vendas" at bounding box center [81, 248] width 101 height 15
select select "ALL"
select select "0"
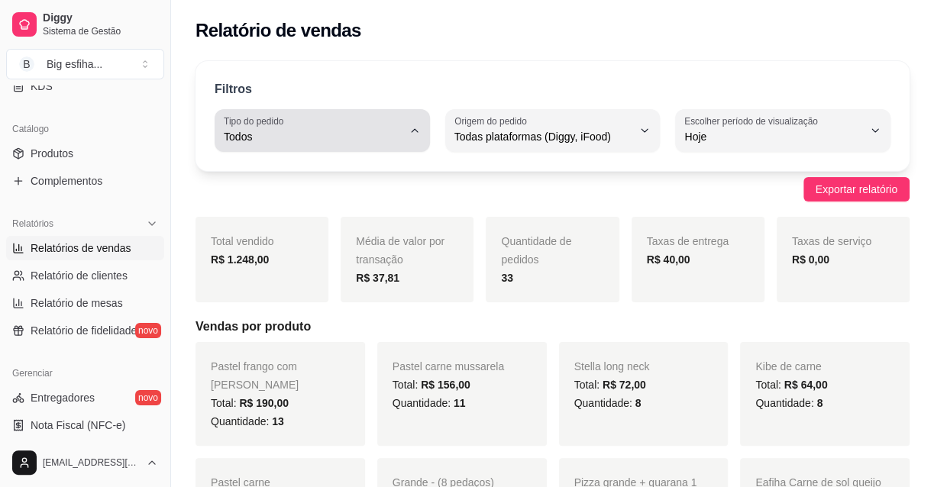
click at [286, 144] on div "Todos" at bounding box center [313, 130] width 179 height 31
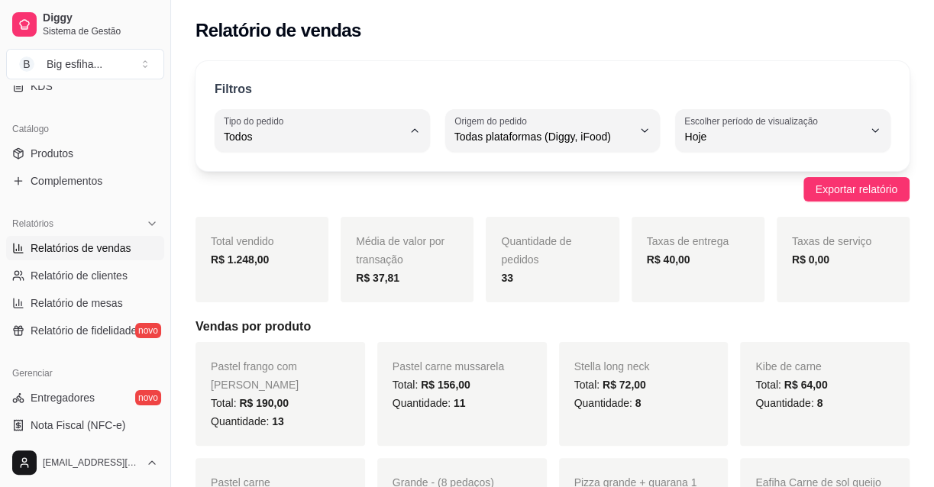
click at [314, 186] on li "Entrega" at bounding box center [321, 198] width 195 height 24
type input "DELIVERY"
select select "DELIVERY"
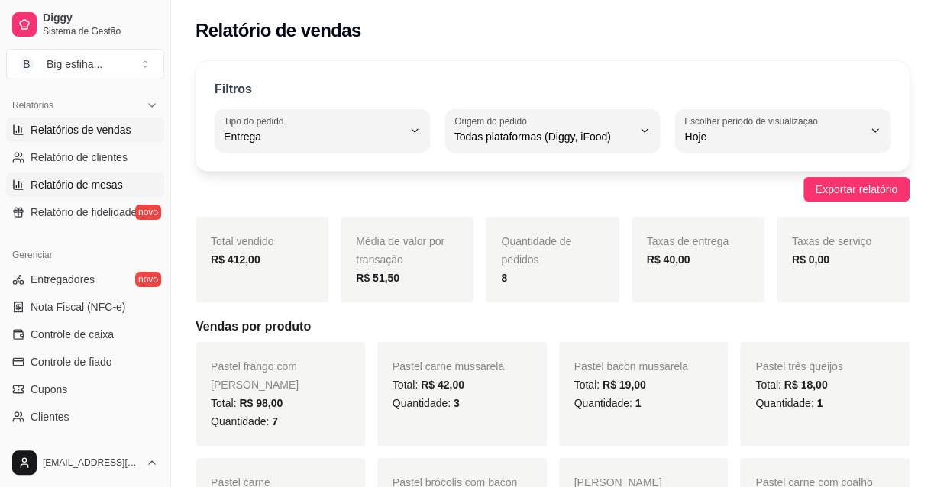
scroll to position [486, 0]
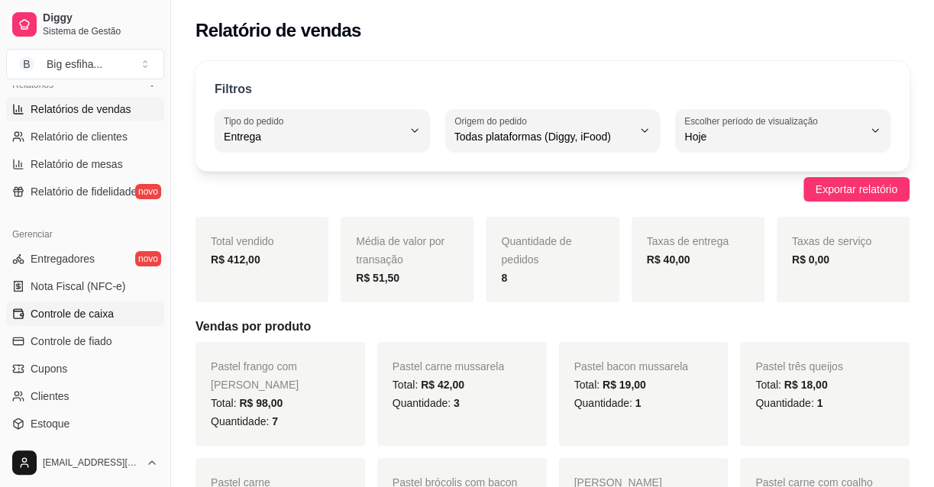
click at [115, 304] on link "Controle de caixa" at bounding box center [85, 314] width 158 height 24
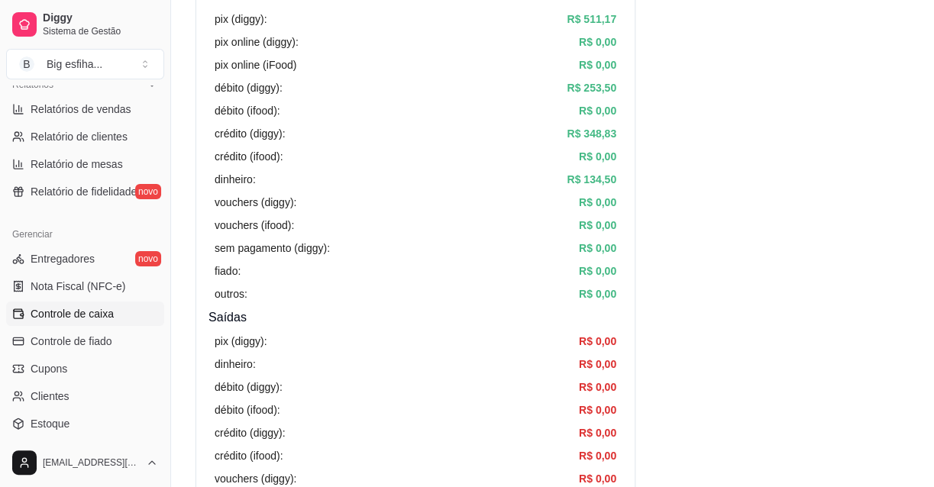
scroll to position [208, 0]
